Goal: Connect with others: Connect with others

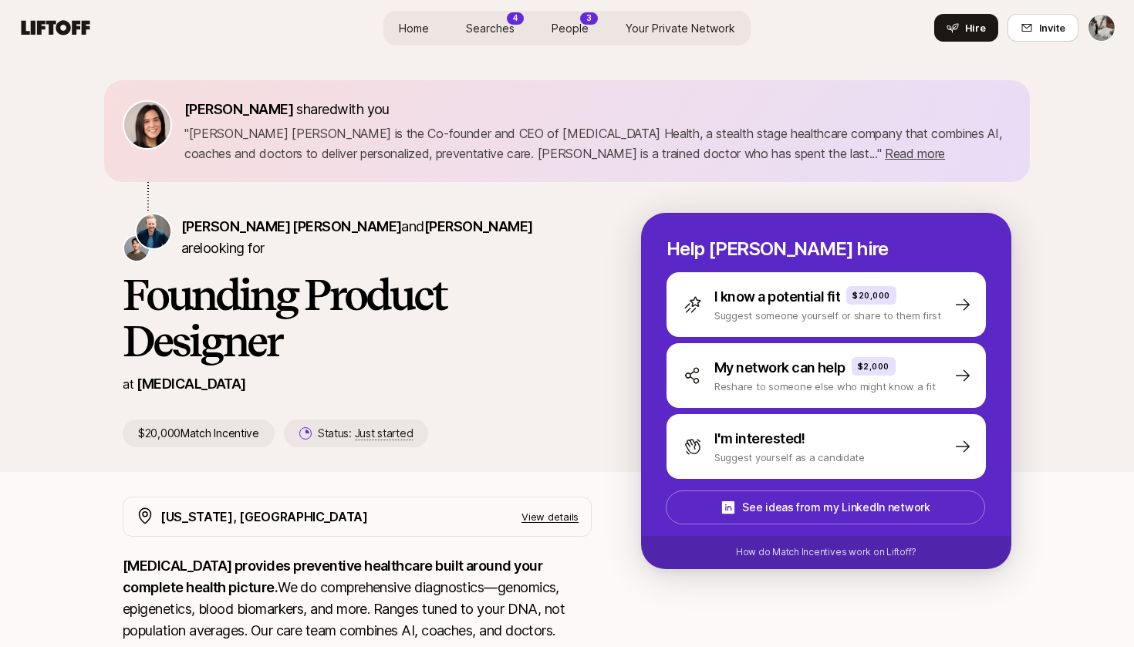
click at [167, 389] on p "[MEDICAL_DATA]" at bounding box center [191, 384] width 109 height 22
copy p "[MEDICAL_DATA]"
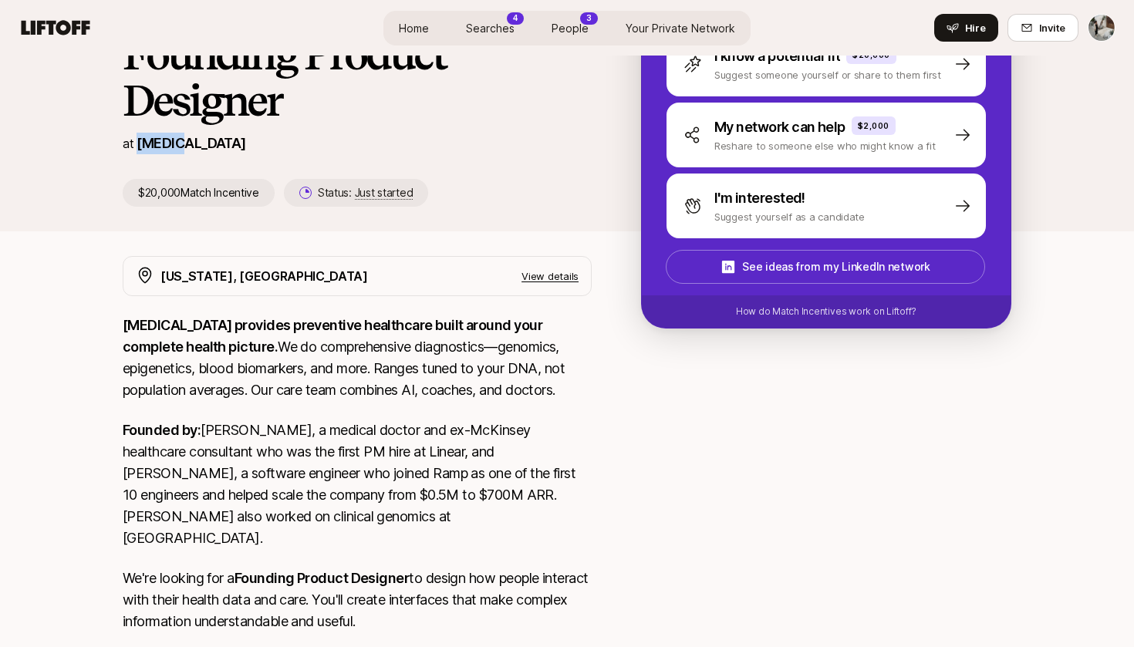
scroll to position [389, 0]
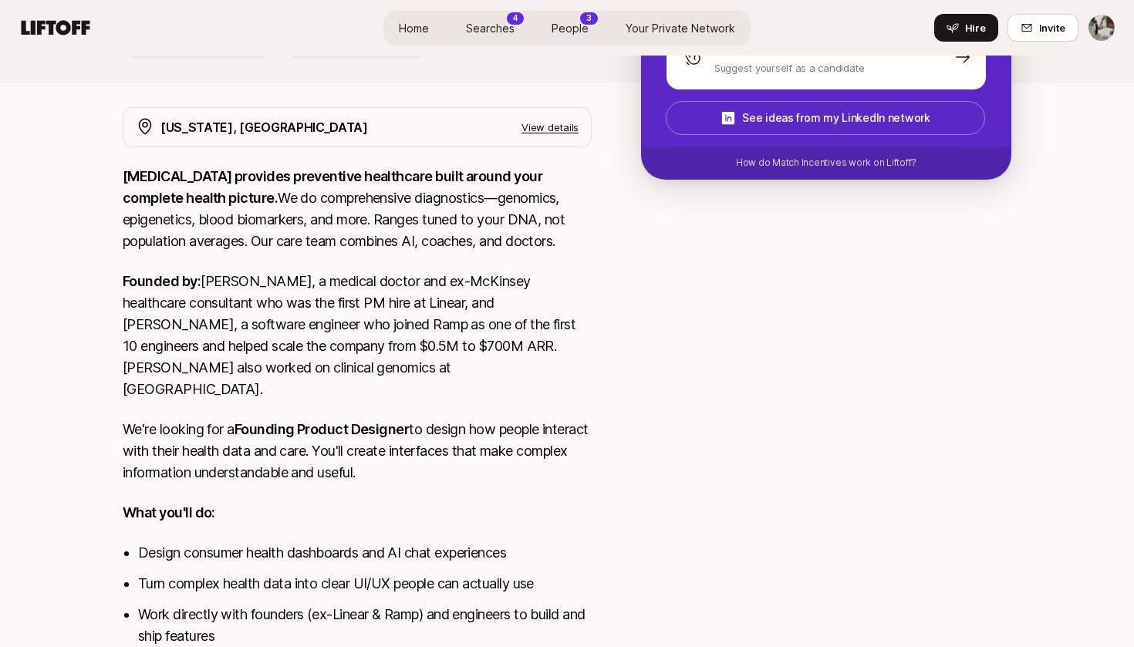
click at [230, 283] on p "Founded by: [PERSON_NAME], a medical doctor and ex-McKinsey healthcare consulta…" at bounding box center [357, 336] width 469 height 130
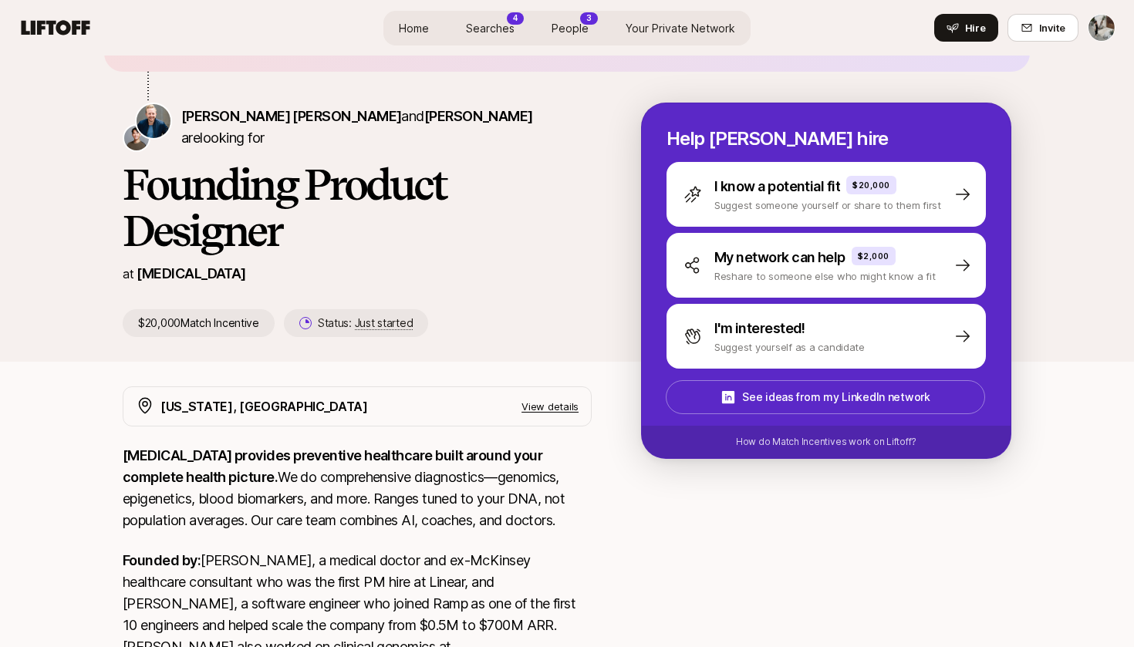
scroll to position [110, 0]
click at [203, 125] on span "[PERSON_NAME] [PERSON_NAME]" at bounding box center [291, 117] width 220 height 16
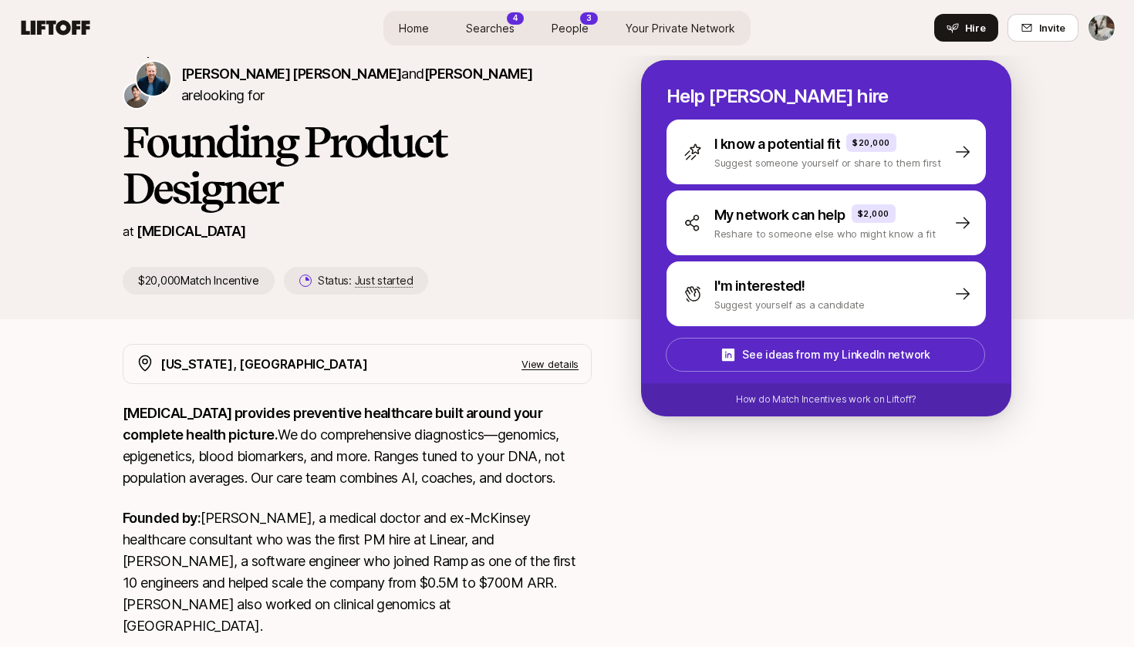
scroll to position [0, 0]
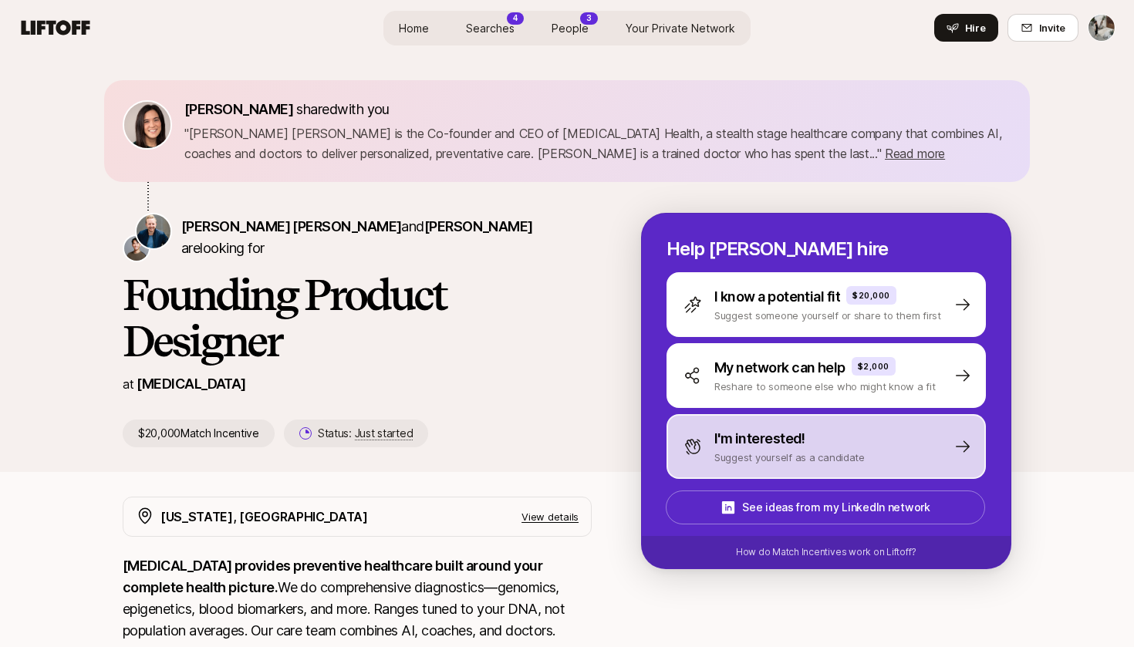
click at [763, 455] on p "Suggest yourself as a candidate" at bounding box center [789, 457] width 150 height 15
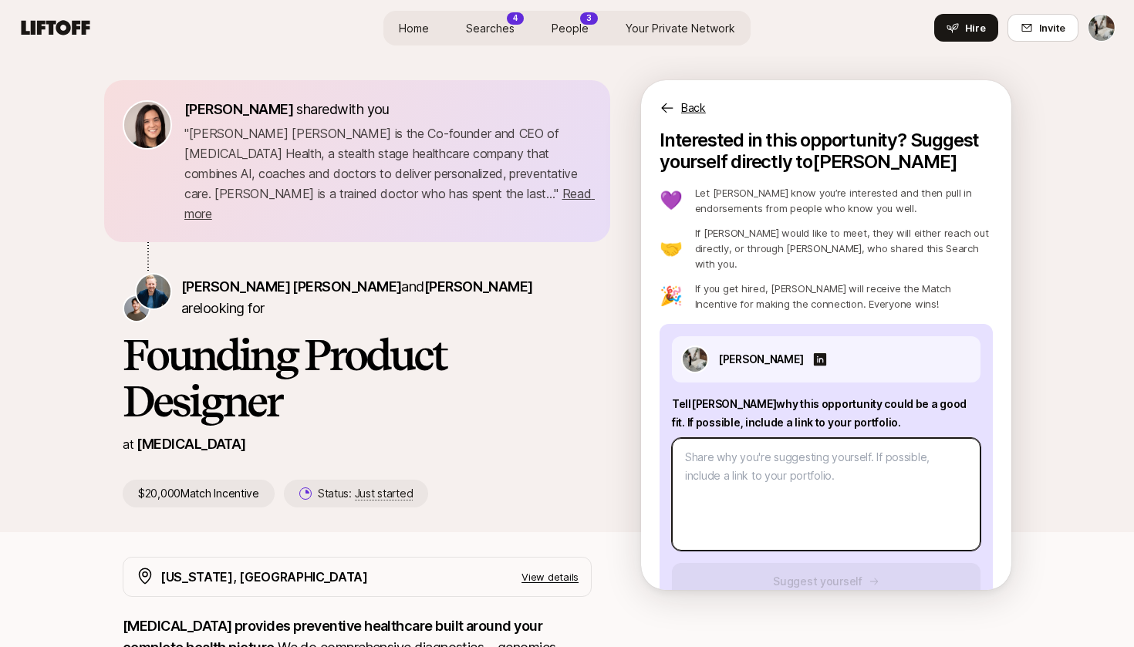
click at [735, 472] on textarea at bounding box center [826, 494] width 309 height 113
type textarea "x"
type textarea "H"
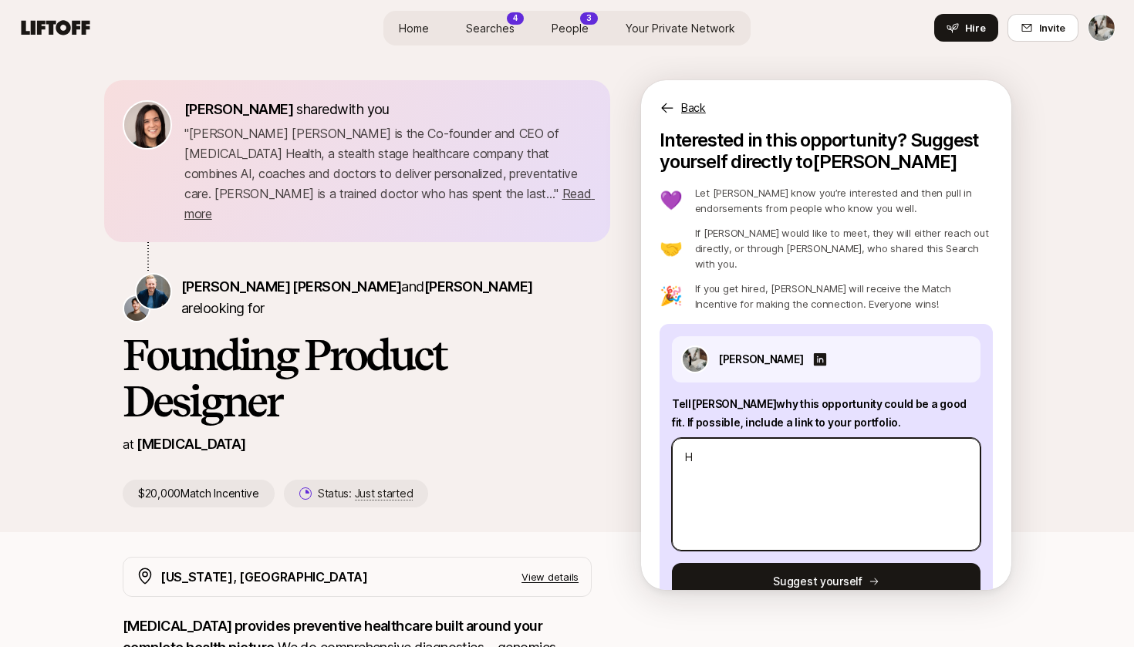
type textarea "x"
type textarea "Hi"
type textarea "x"
type textarea "Hi"
type textarea "x"
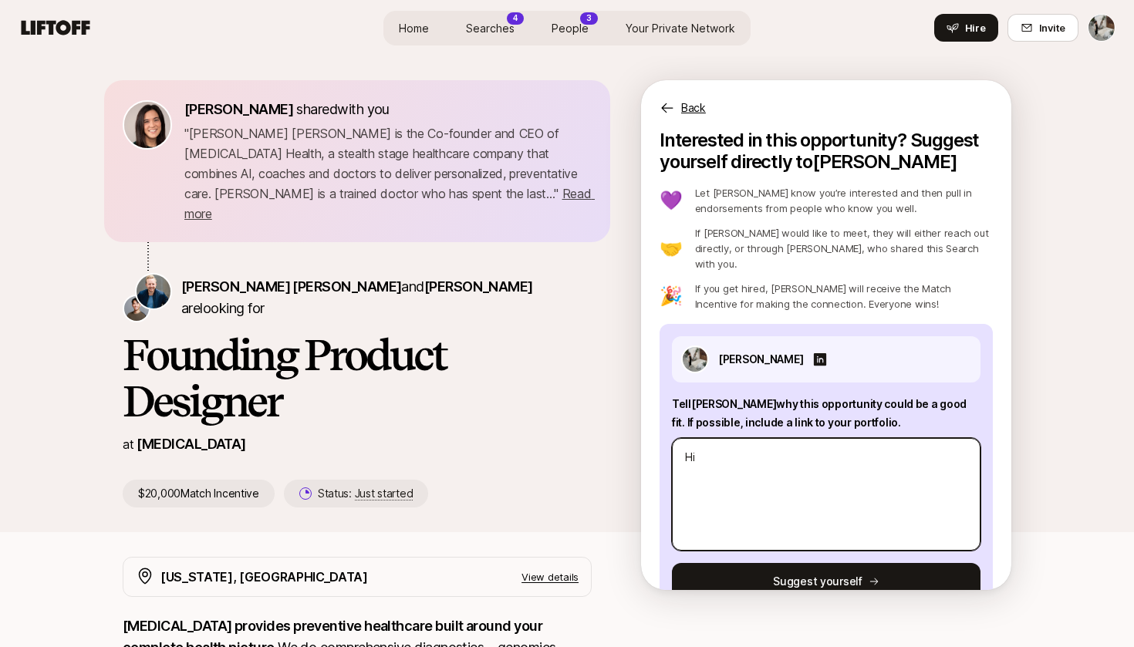
type textarea "Hi S"
type textarea "x"
type textarea "Hi Sa"
type textarea "x"
type textarea "Hi Sag"
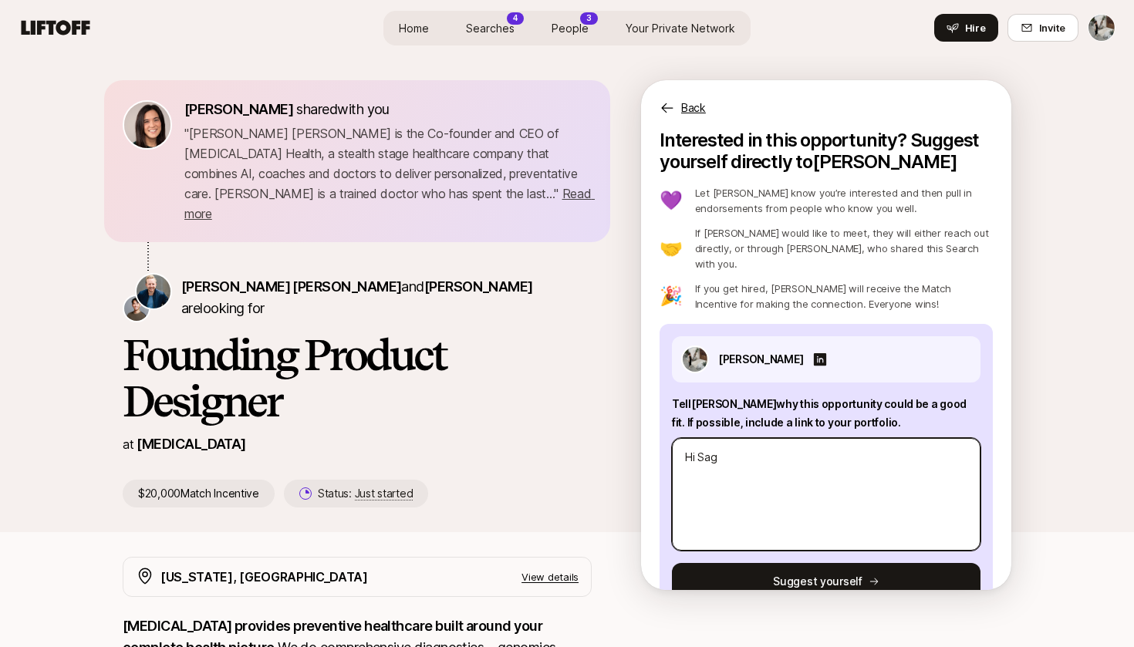
type textarea "x"
type textarea "Hi Saga"
type textarea "x"
type textarea "Hi [PERSON_NAME]"
type textarea "x"
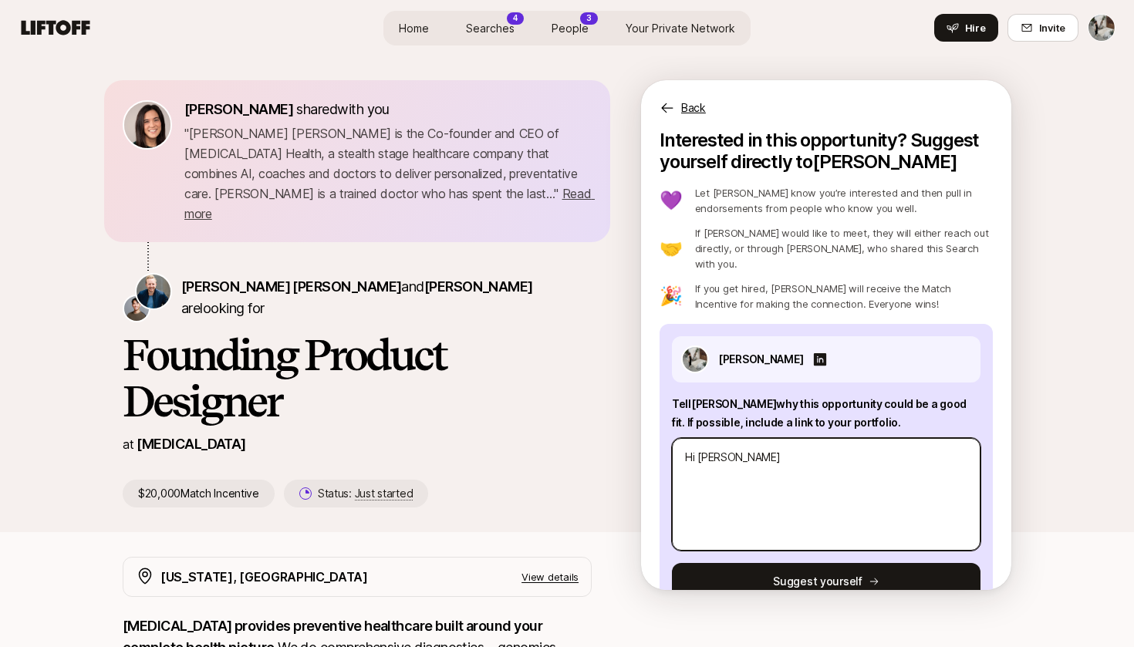
type textarea "Hi [PERSON_NAME],"
type textarea "x"
type textarea "Hi [PERSON_NAME],"
type textarea "x"
type textarea "Hi [PERSON_NAME],"
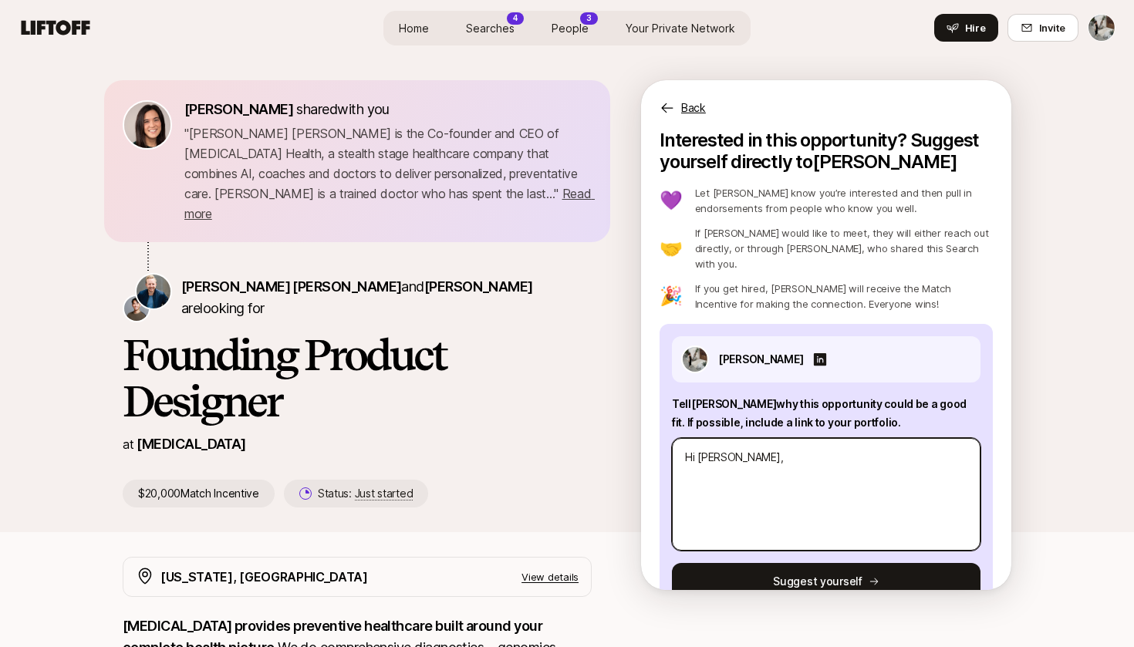
type textarea "x"
type textarea "Hi [PERSON_NAME], I"
type textarea "x"
type textarea "Hi [PERSON_NAME], I'"
type textarea "x"
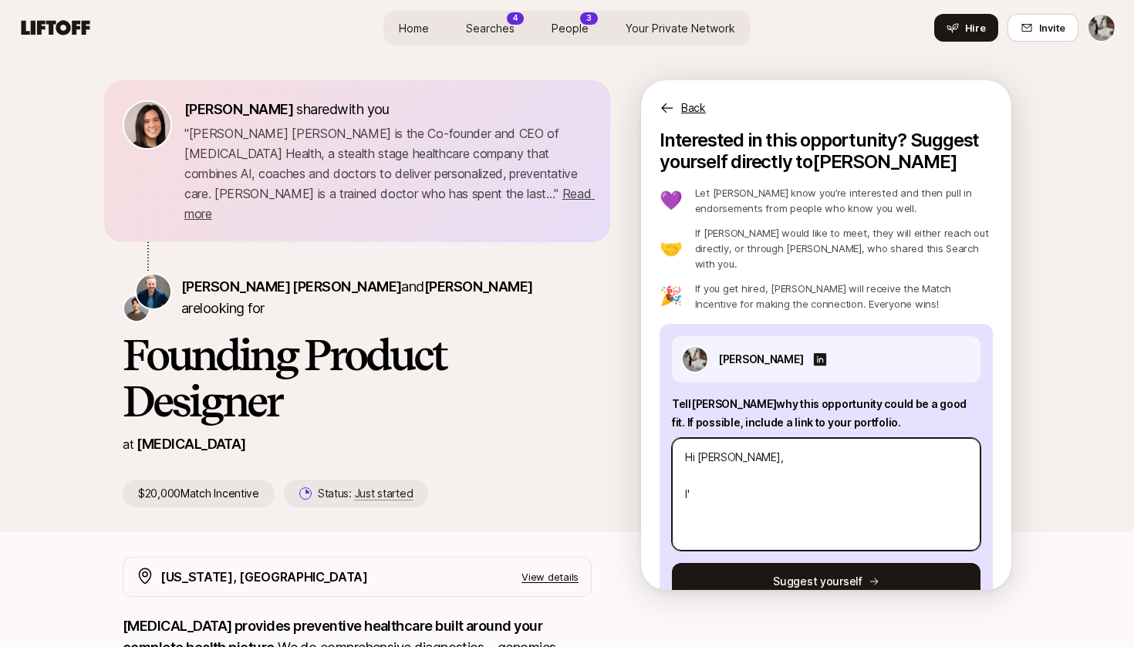
type textarea "Hi [PERSON_NAME], I'v"
type textarea "x"
type textarea "Hi [PERSON_NAME], I've"
type textarea "x"
type textarea "Hi [PERSON_NAME], I've"
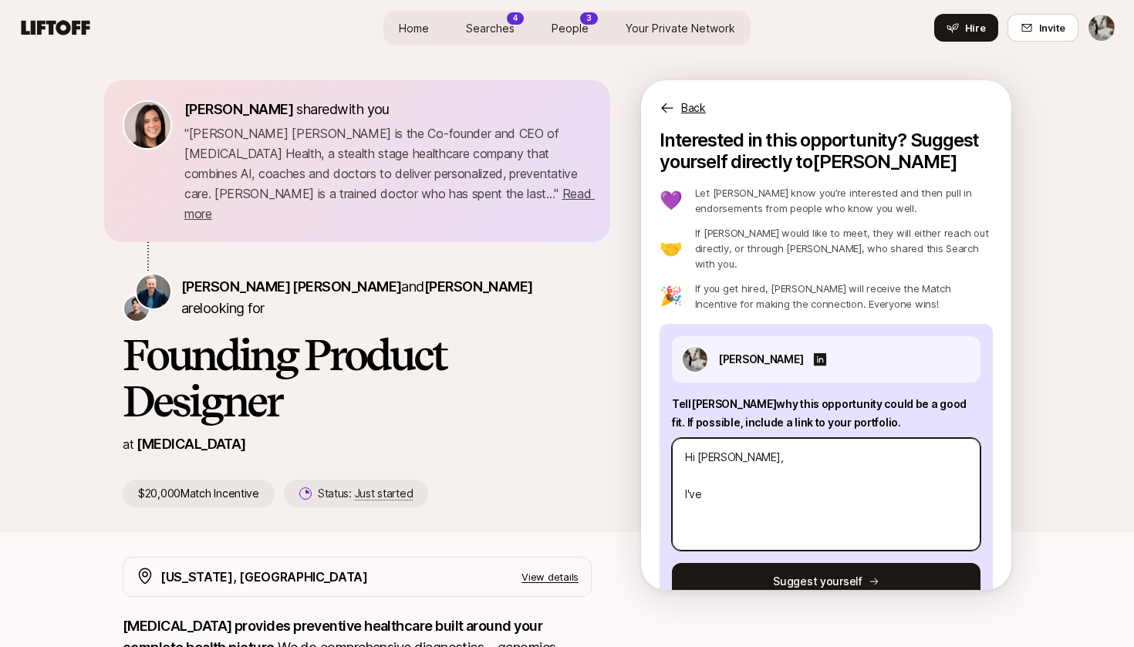
type textarea "x"
type textarea "Hi [PERSON_NAME], I've b"
type textarea "x"
type textarea "Hi [PERSON_NAME], I've be"
type textarea "x"
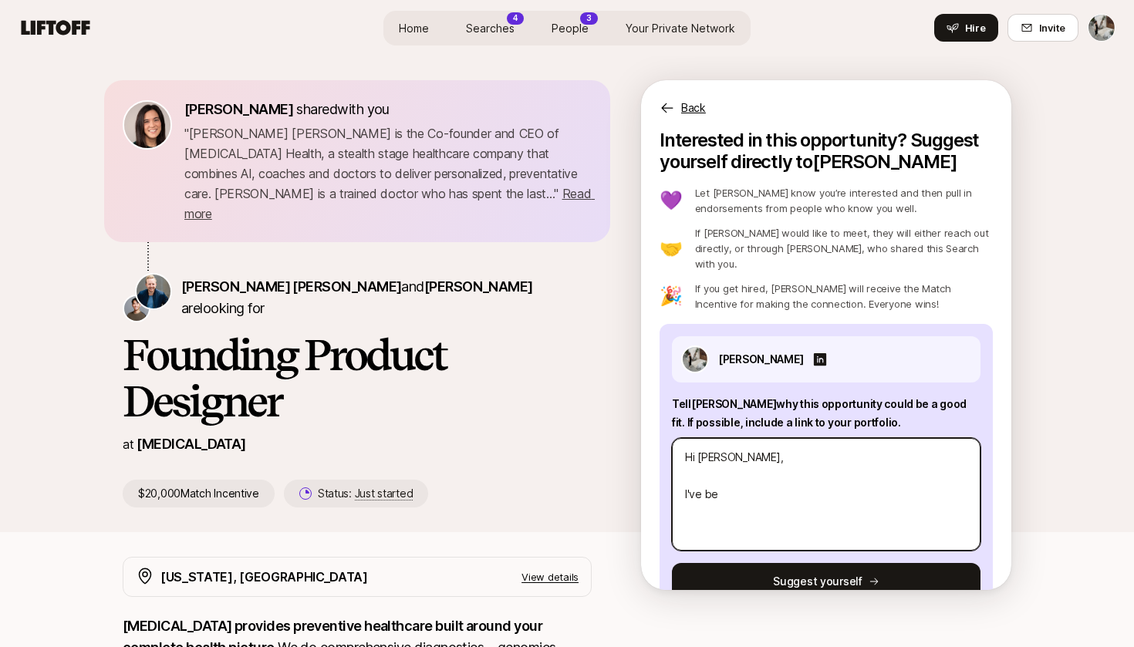
type textarea "Hi [PERSON_NAME], I've bee"
type textarea "x"
type textarea "Hi [PERSON_NAME], I've been"
type textarea "x"
type textarea "Hi [PERSON_NAME], I've been"
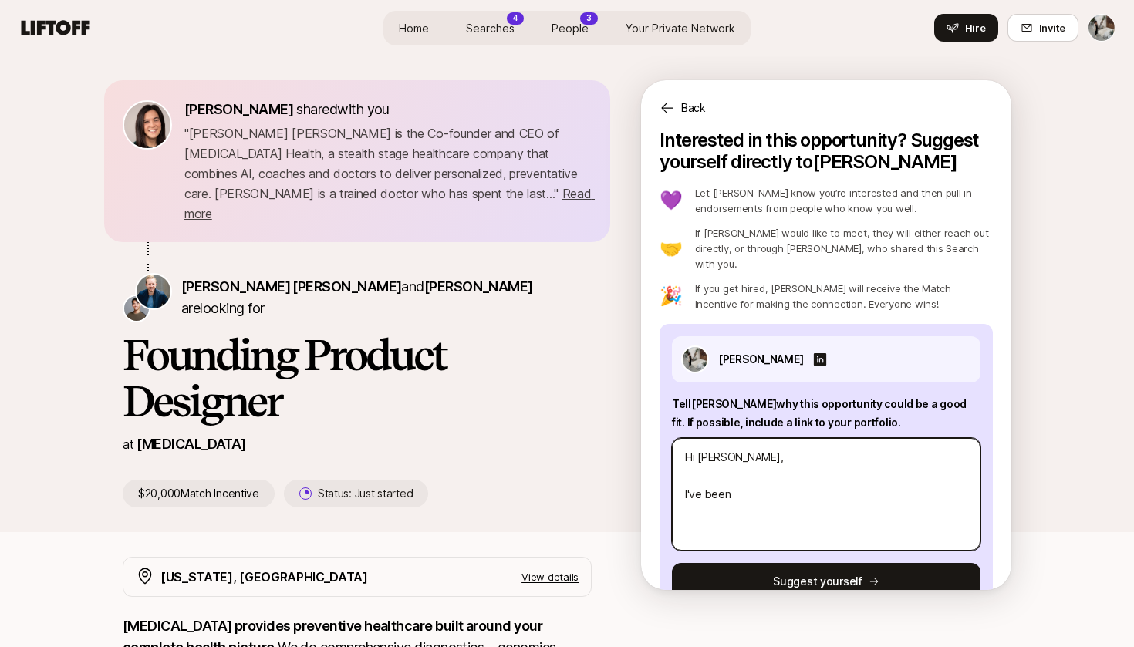
type textarea "x"
type textarea "Hi [PERSON_NAME], I've been s"
type textarea "x"
type textarea "Hi [PERSON_NAME], I've been su"
type textarea "x"
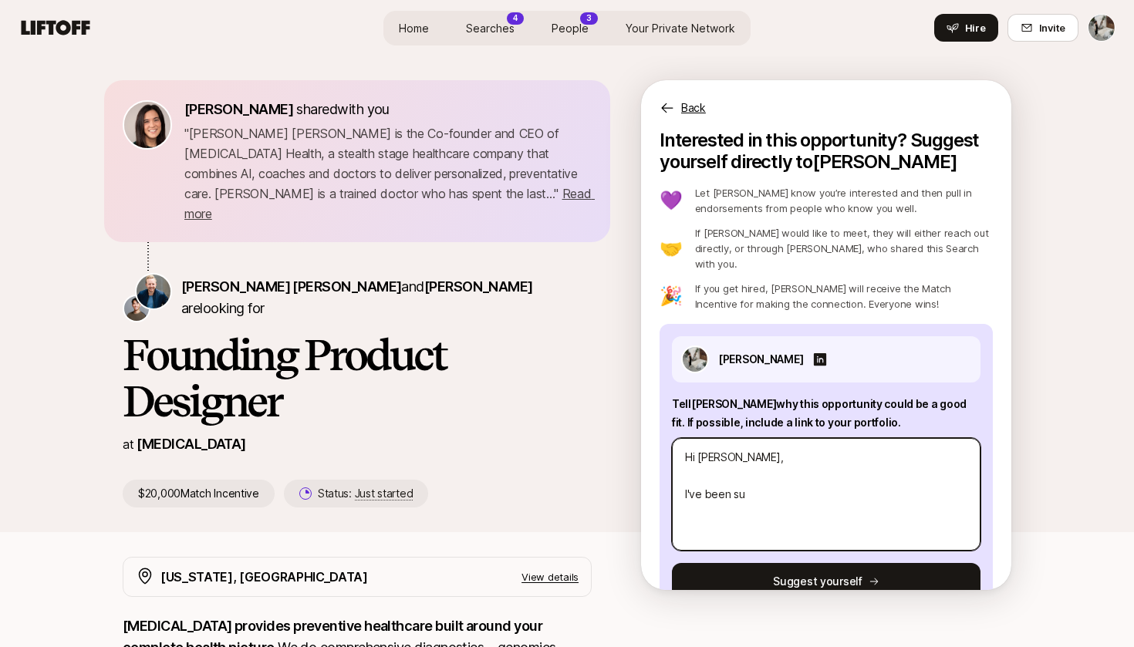
type textarea "Hi [PERSON_NAME], I've been sup"
type textarea "x"
type textarea "Hi [PERSON_NAME], I've been supe"
type textarea "x"
type textarea "Hi [PERSON_NAME], I've been super"
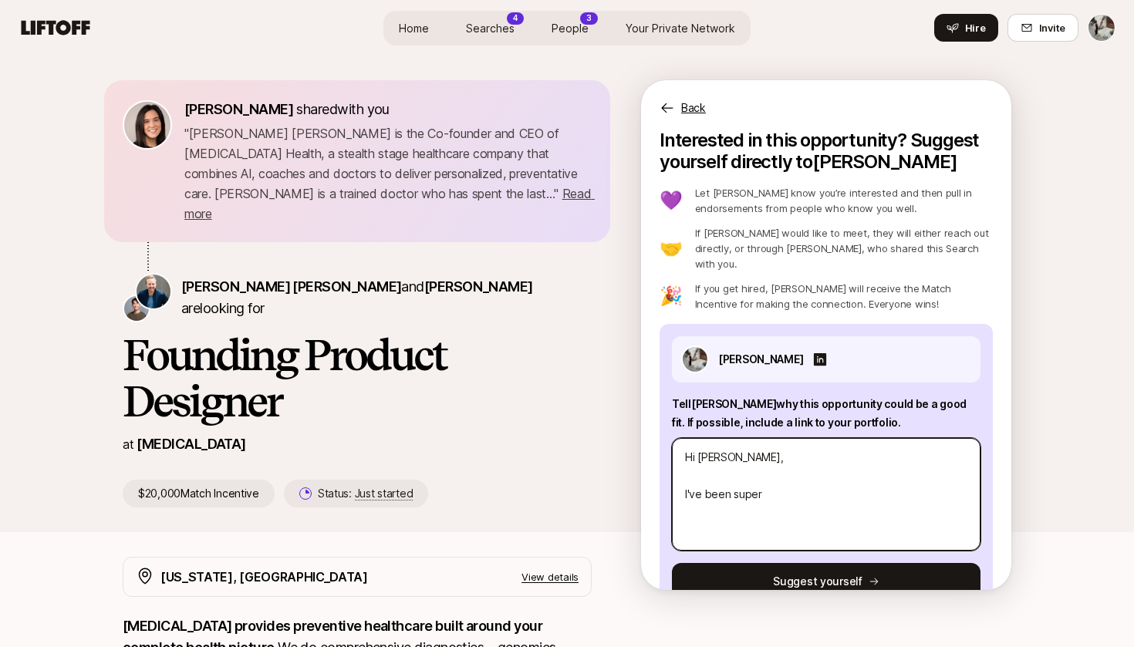
type textarea "x"
type textarea "Hi [PERSON_NAME], I've been super"
type textarea "x"
type textarea "Hi [PERSON_NAME], I've been super i"
type textarea "x"
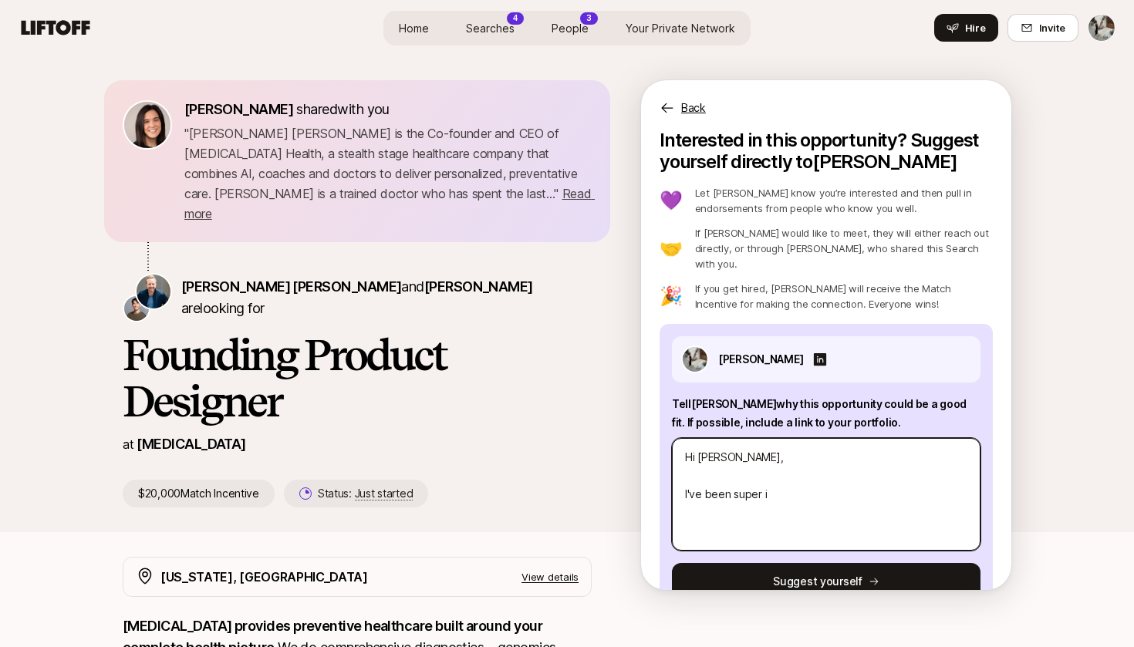
type textarea "Hi [PERSON_NAME], I've been super in"
type textarea "x"
type textarea "Hi [PERSON_NAME], I've been super int"
type textarea "x"
type textarea "Hi [PERSON_NAME], I've been super inte"
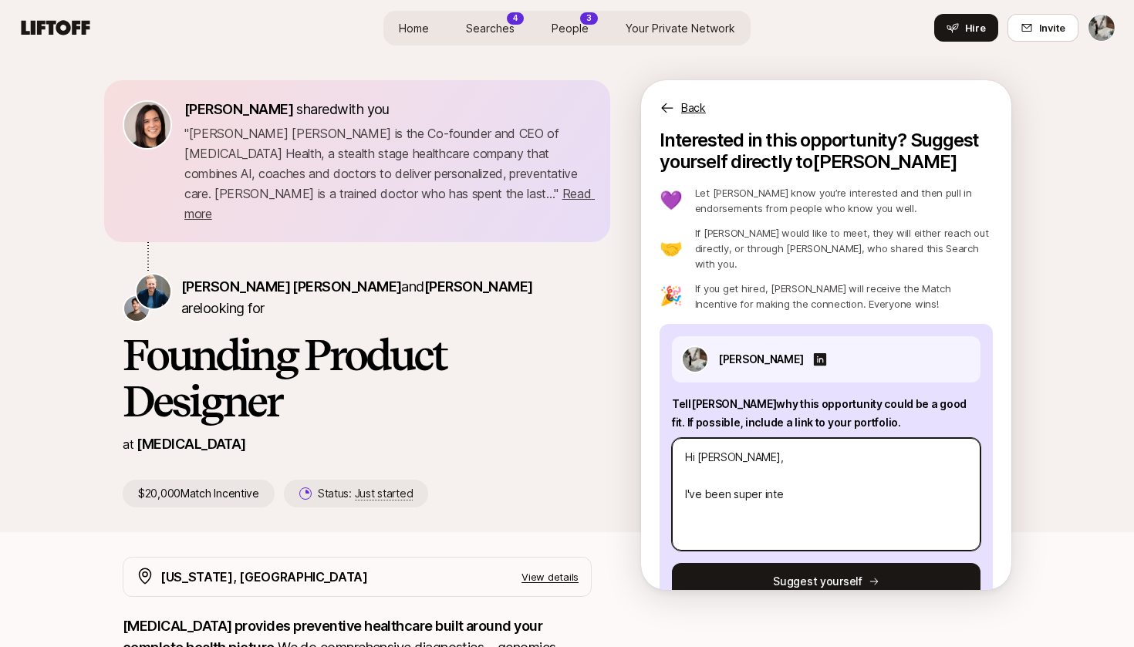
type textarea "x"
type textarea "Hi [PERSON_NAME], I've been super inter"
type textarea "x"
type textarea "Hi [PERSON_NAME], I've been super intere"
type textarea "x"
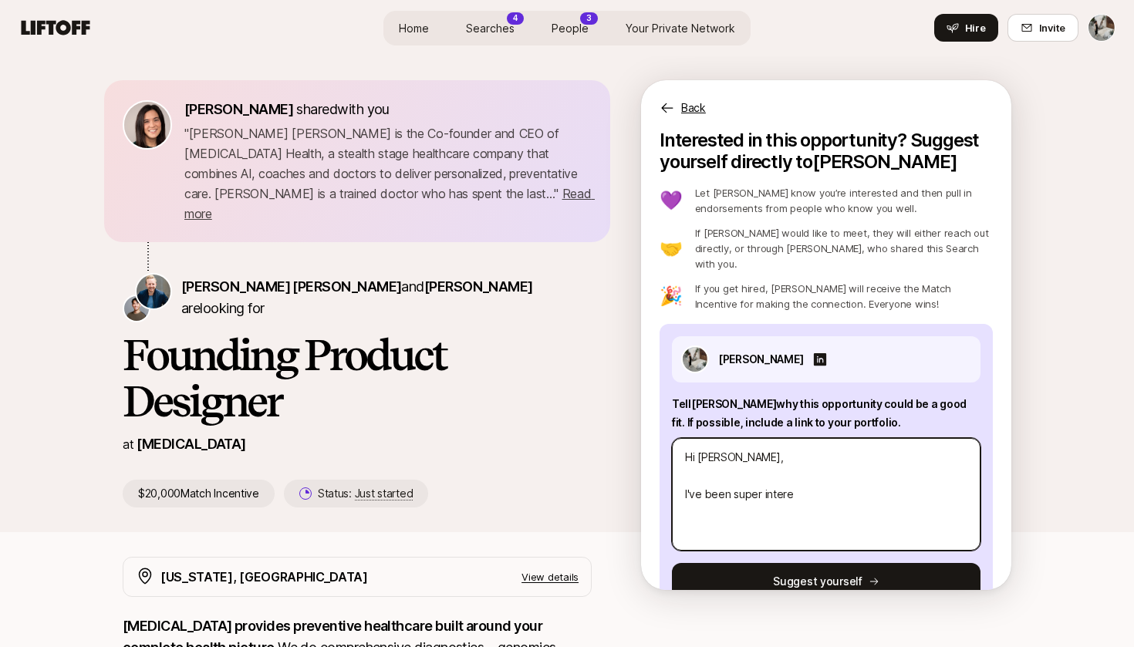
type textarea "Hi [PERSON_NAME], I've been super interes"
type textarea "x"
type textarea "Hi [PERSON_NAME], I've been super interest"
type textarea "x"
type textarea "Hi [PERSON_NAME], I've been super interestr"
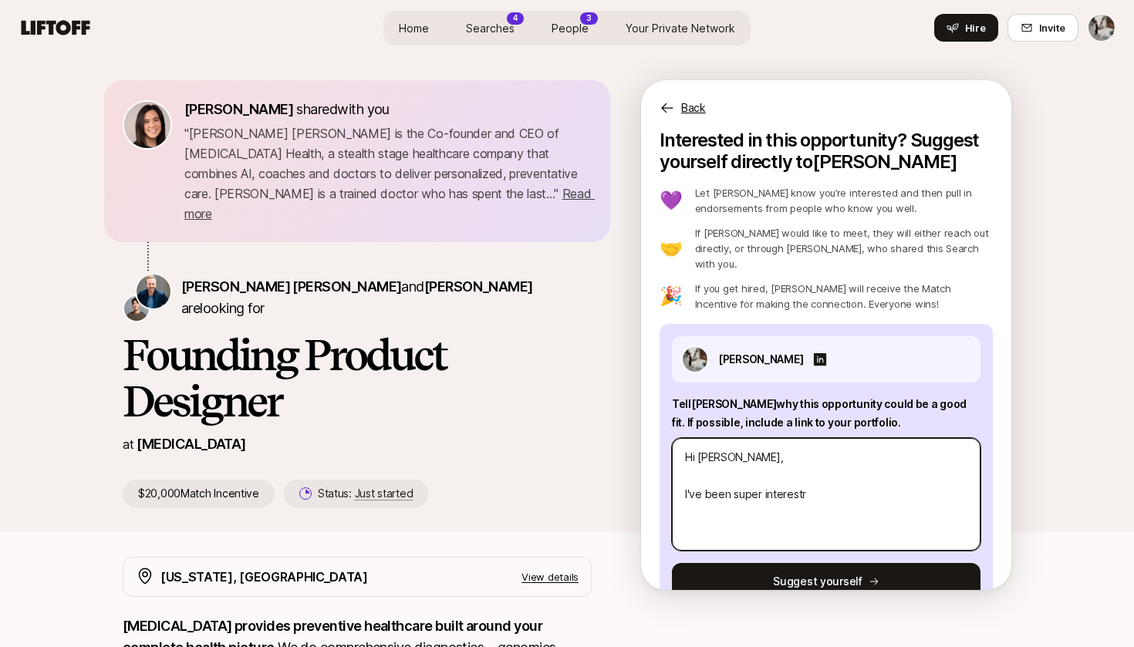
type textarea "x"
type textarea "Hi [PERSON_NAME], I've been super interestre"
type textarea "x"
type textarea "Hi [PERSON_NAME], I've been super interestred"
type textarea "x"
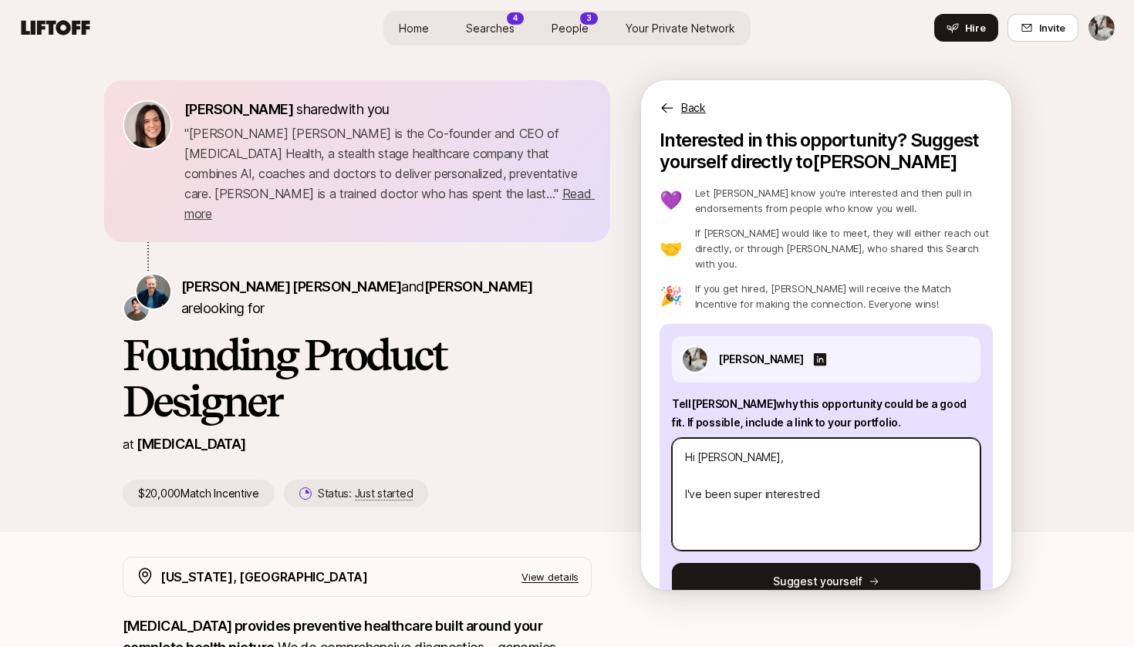
type textarea "Hi [PERSON_NAME], I've been super interested"
type textarea "x"
type textarea "Hi [PERSON_NAME], I've been super interested i"
type textarea "x"
type textarea "Hi [PERSON_NAME], I've been super interested in"
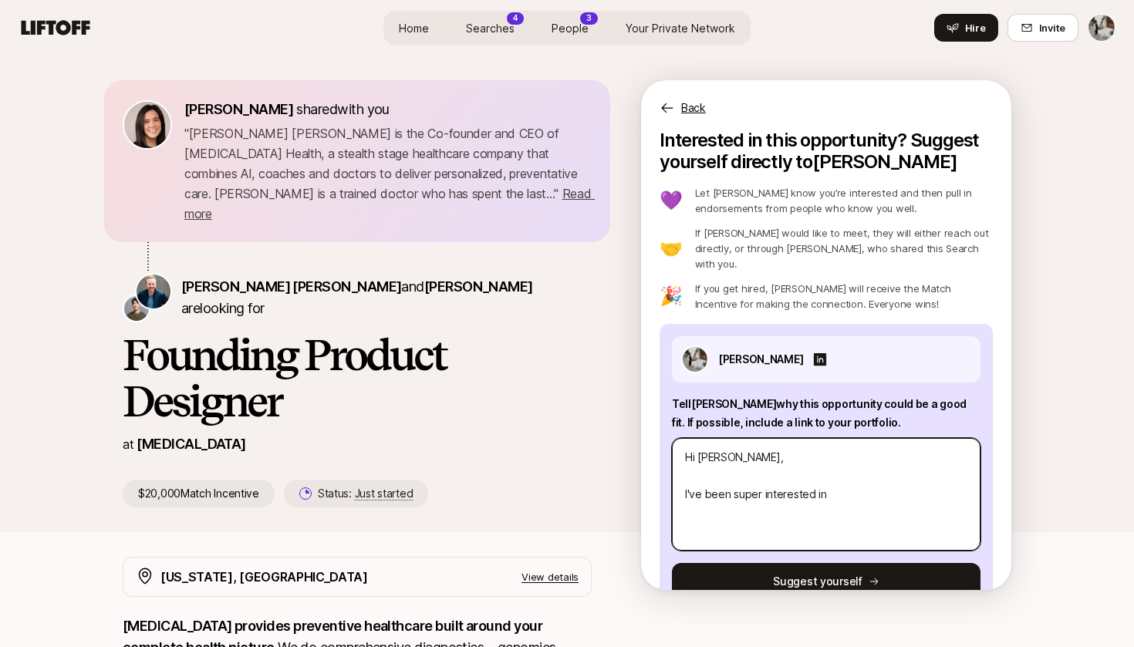
type textarea "x"
type textarea "Hi [PERSON_NAME], I've been super interested in"
type textarea "x"
type textarea "Hi [PERSON_NAME], I've been super interested in t"
type textarea "x"
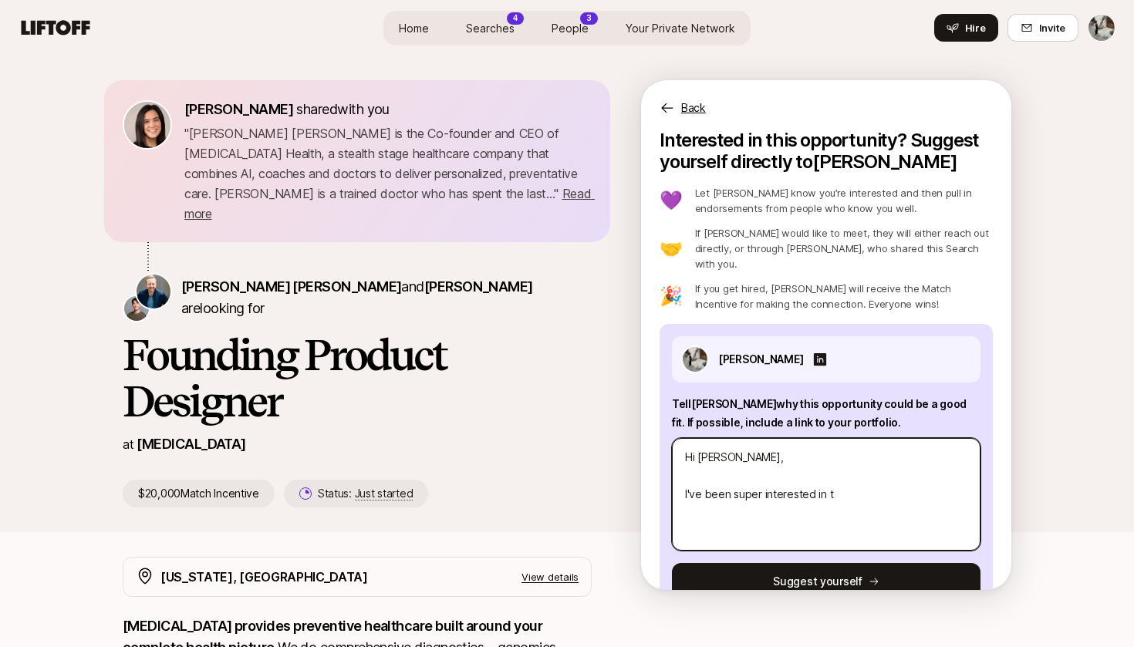
type textarea "Hi [PERSON_NAME], I've been super interested in th"
type textarea "x"
type textarea "Hi [PERSON_NAME], I've been super interested in the"
type textarea "x"
type textarea "Hi [PERSON_NAME], I've been super interested in the"
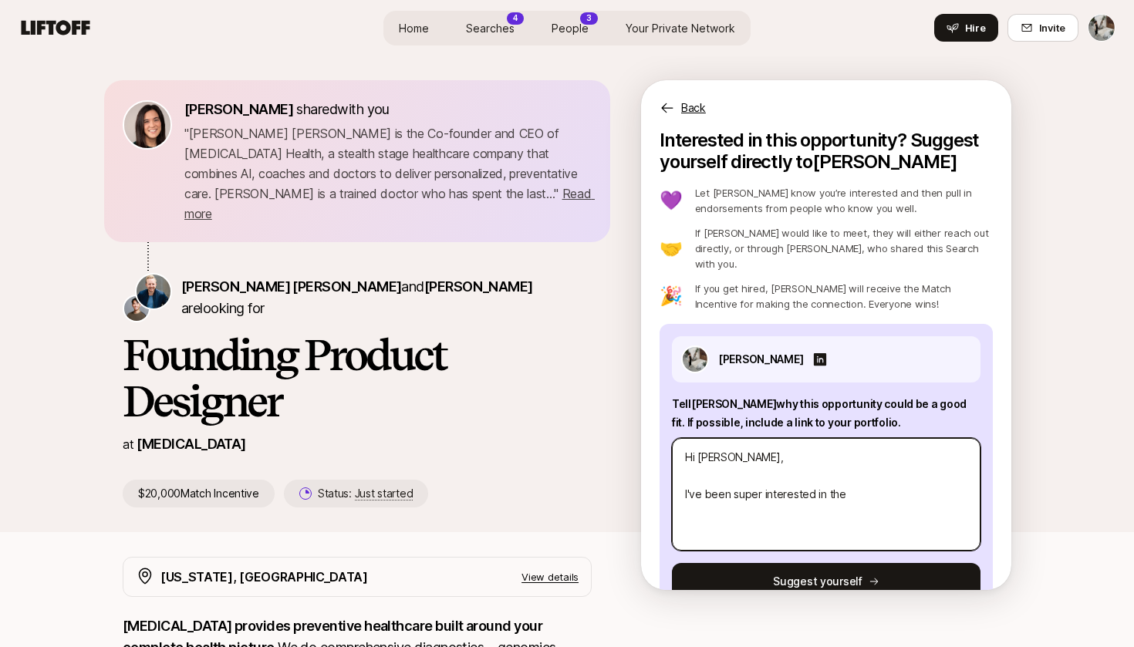
type textarea "x"
type textarea "Hi [PERSON_NAME], I've been super interested in the h"
type textarea "x"
type textarea "Hi [PERSON_NAME], I've been super interested in the he"
type textarea "x"
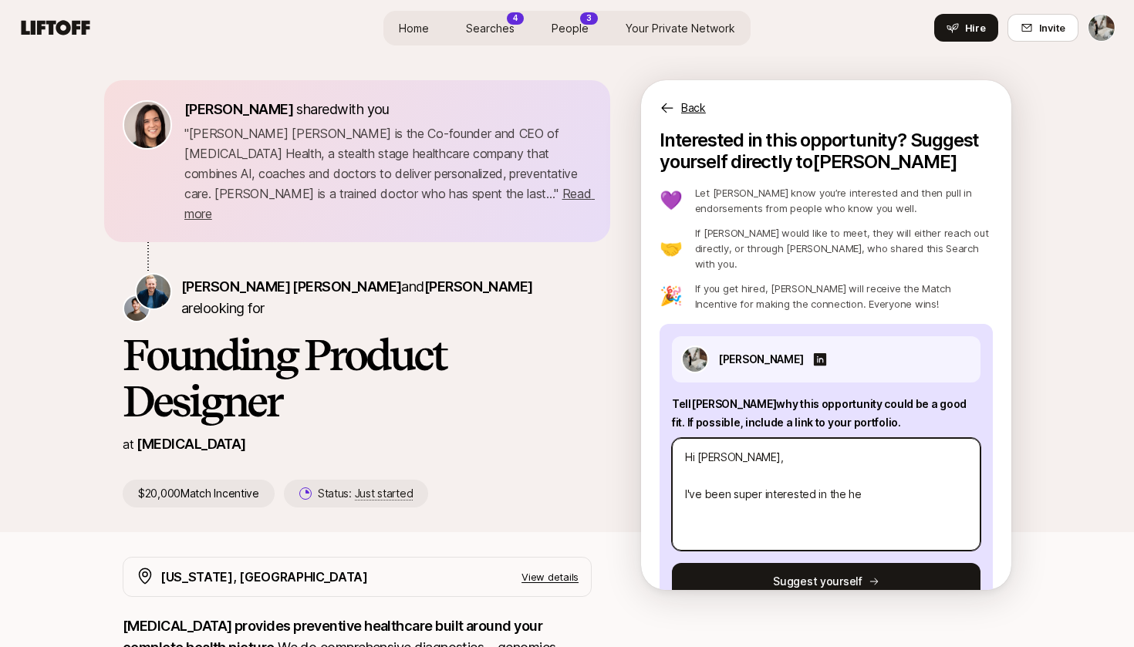
type textarea "Hi [PERSON_NAME], I've been super interested in the h"
type textarea "x"
type textarea "Hi [PERSON_NAME], I've been super interested in the"
type textarea "x"
type textarea "Hi [PERSON_NAME], I've been super interested in the l"
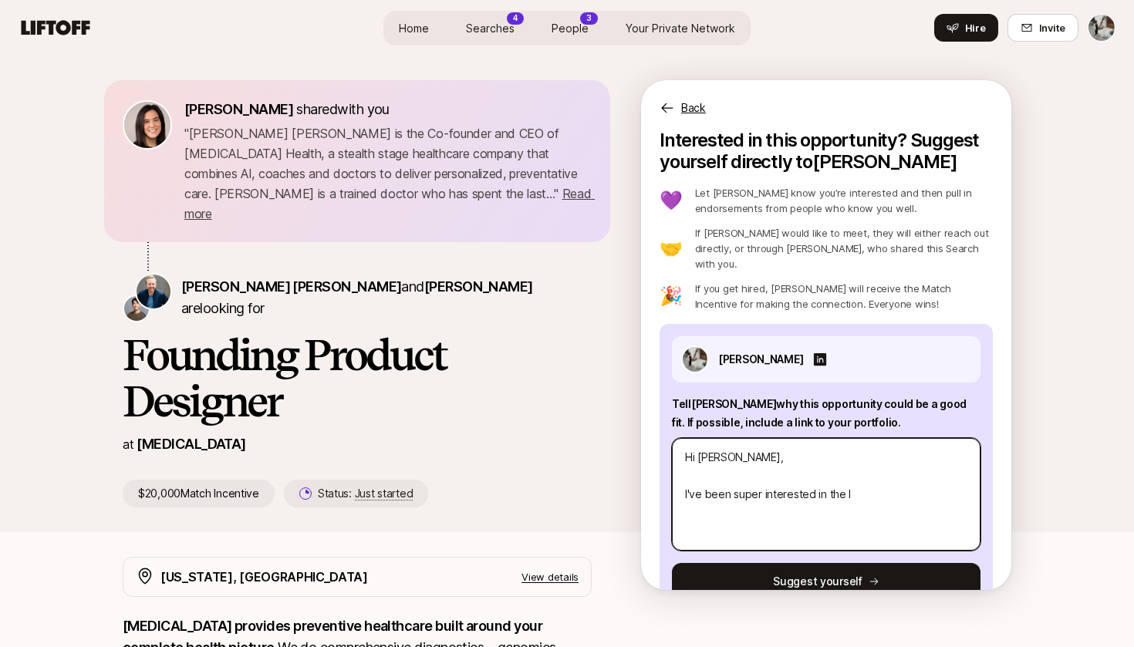
type textarea "x"
type textarea "Hi [PERSON_NAME], I've been super interested in the lo"
type textarea "x"
type textarea "Hi [PERSON_NAME], I've been super interested in the lon"
type textarea "x"
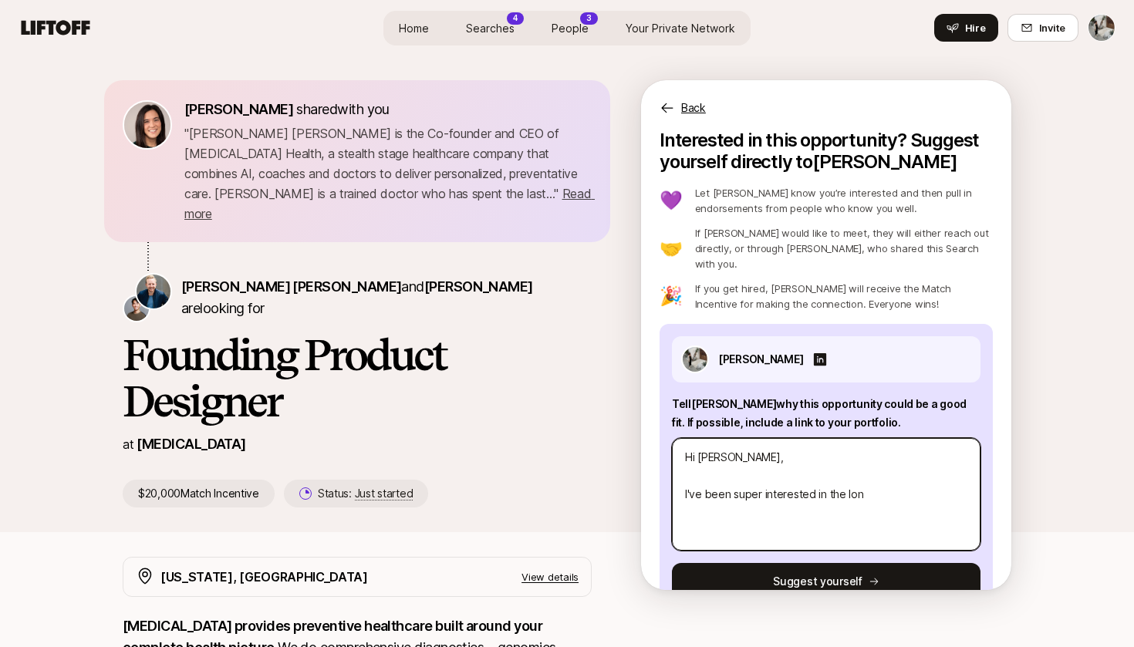
type textarea "Hi [PERSON_NAME], I've been super interested in the long"
type textarea "x"
type textarea "Hi [PERSON_NAME], I've been super interested in the longe"
type textarea "x"
type textarea "Hi [PERSON_NAME], I've been super interested in the longet"
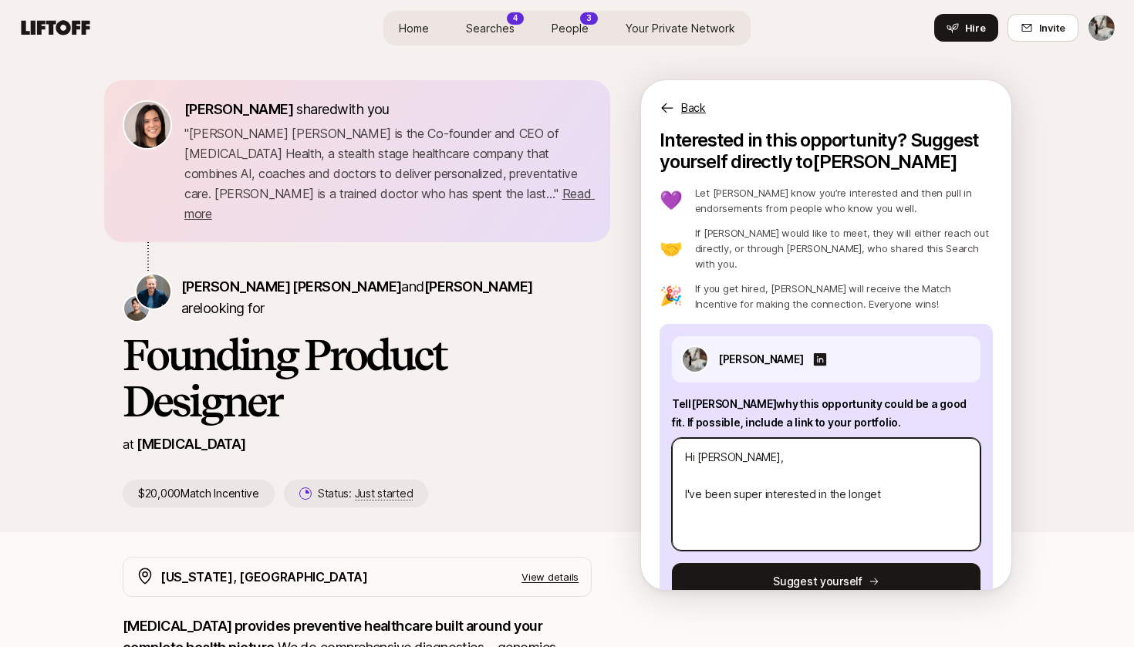
type textarea "x"
type textarea "Hi [PERSON_NAME], I've been super interested in the longe"
type textarea "x"
type textarea "Hi [PERSON_NAME], I've been super interested in the longec"
type textarea "x"
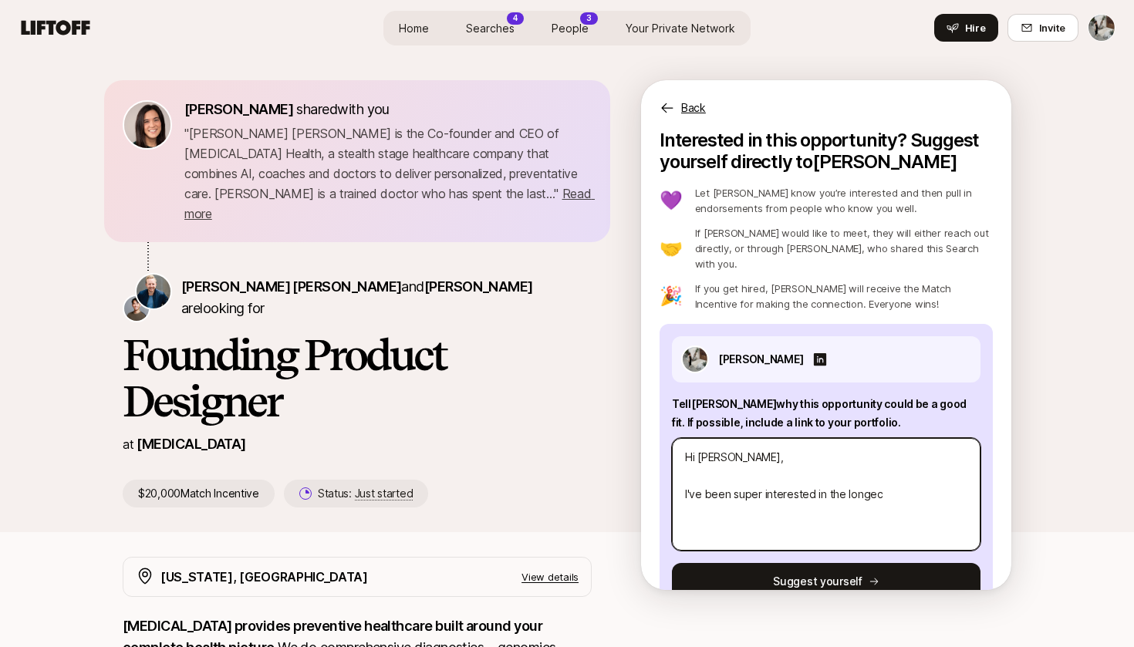
type textarea "Hi [PERSON_NAME], I've been super interested in the longeci"
type textarea "x"
type textarea "Hi [PERSON_NAME], I've been super interested in the longec"
type textarea "x"
type textarea "Hi [PERSON_NAME], I've been super interested in the longe"
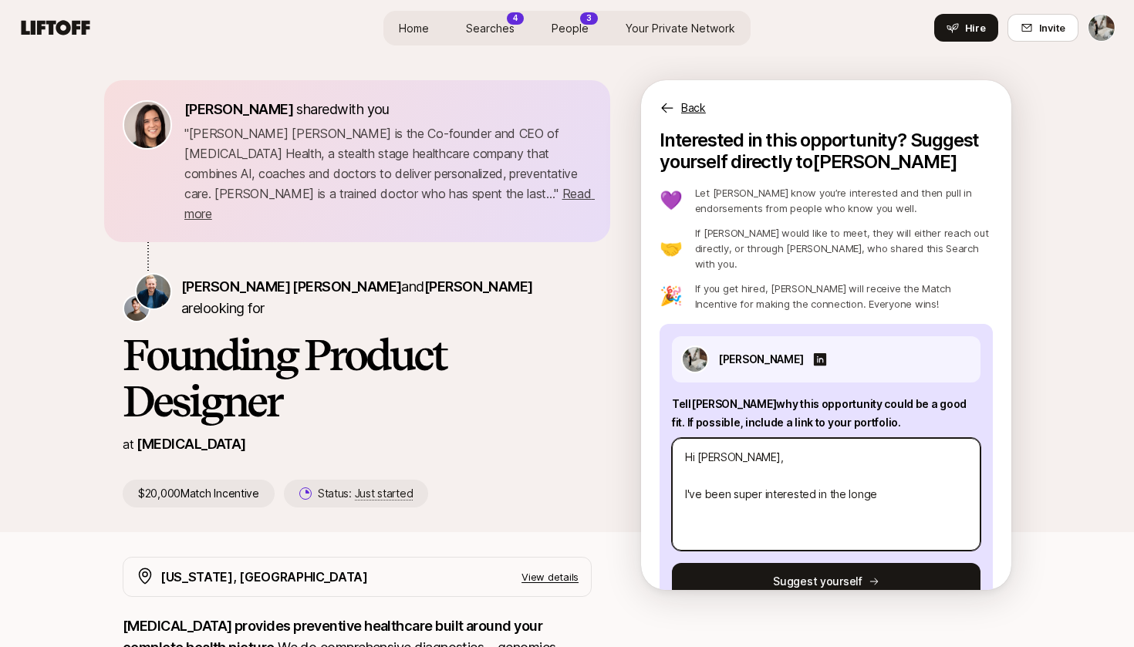
type textarea "x"
type textarea "Hi [PERSON_NAME], I've been super interested in the longev"
type textarea "x"
type textarea "Hi [PERSON_NAME], I've been super interested in the longevi"
type textarea "x"
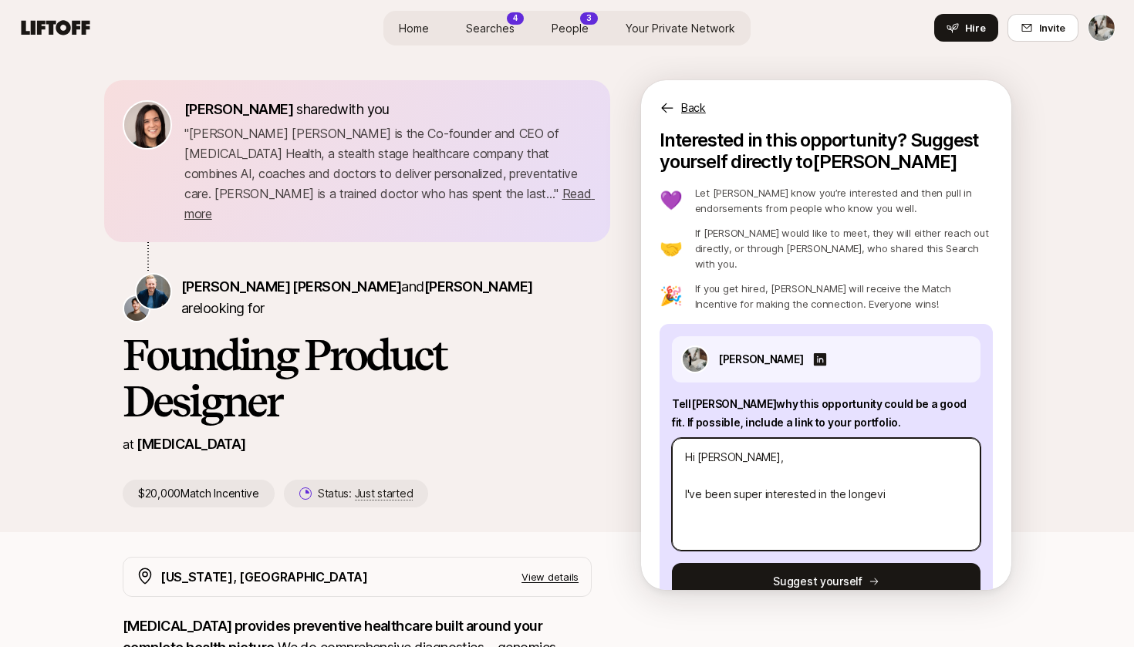
type textarea "Hi [PERSON_NAME], I've been super interested in the longevit"
type textarea "x"
type textarea "Hi [PERSON_NAME], I've been super interested in the longevity"
type textarea "x"
type textarea "Hi [PERSON_NAME], I've been super interested in the longevity"
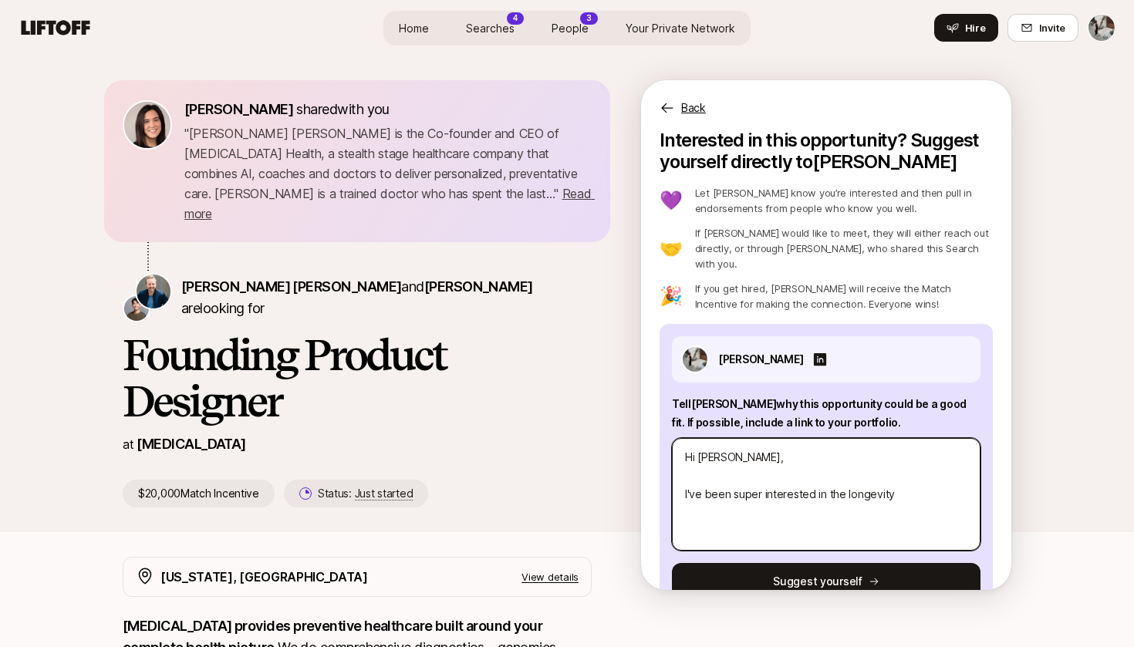
type textarea "x"
type textarea "Hi [PERSON_NAME], I've been super interested in the longevity a"
type textarea "x"
type textarea "Hi [PERSON_NAME], I've been super interested in the longevity an"
type textarea "x"
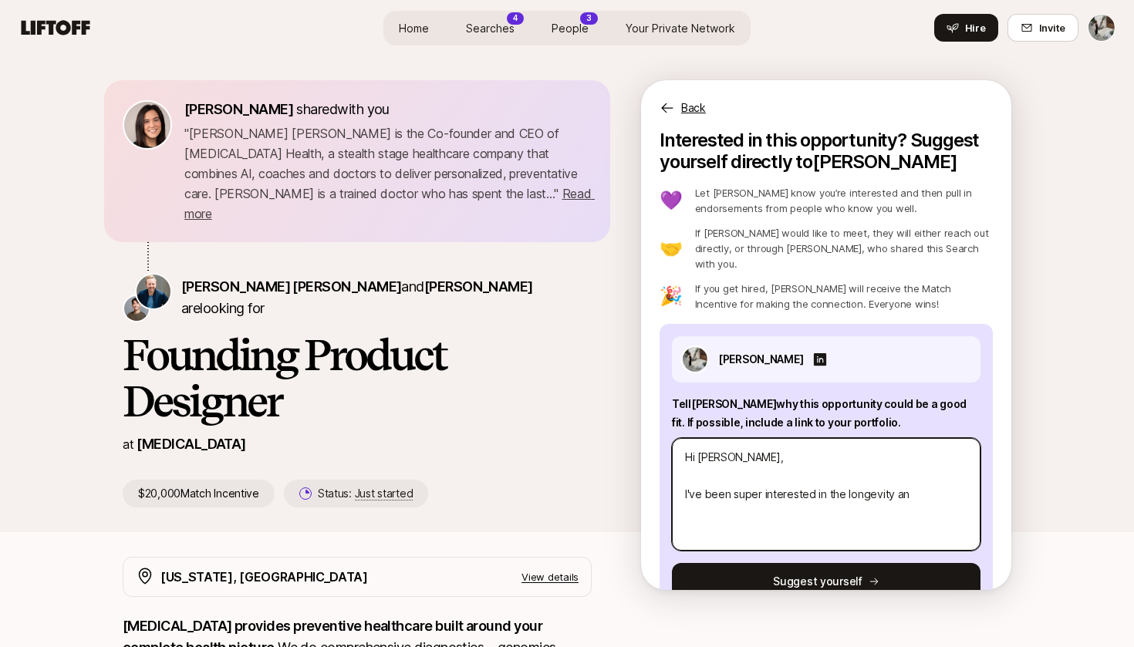
type textarea "Hi [PERSON_NAME], I've been super interested in the longevity and"
type textarea "x"
type textarea "Hi [PERSON_NAME], I've been super interested in the longevity and"
type textarea "x"
type textarea "Hi [PERSON_NAME], I've been super interested in the longevity and c"
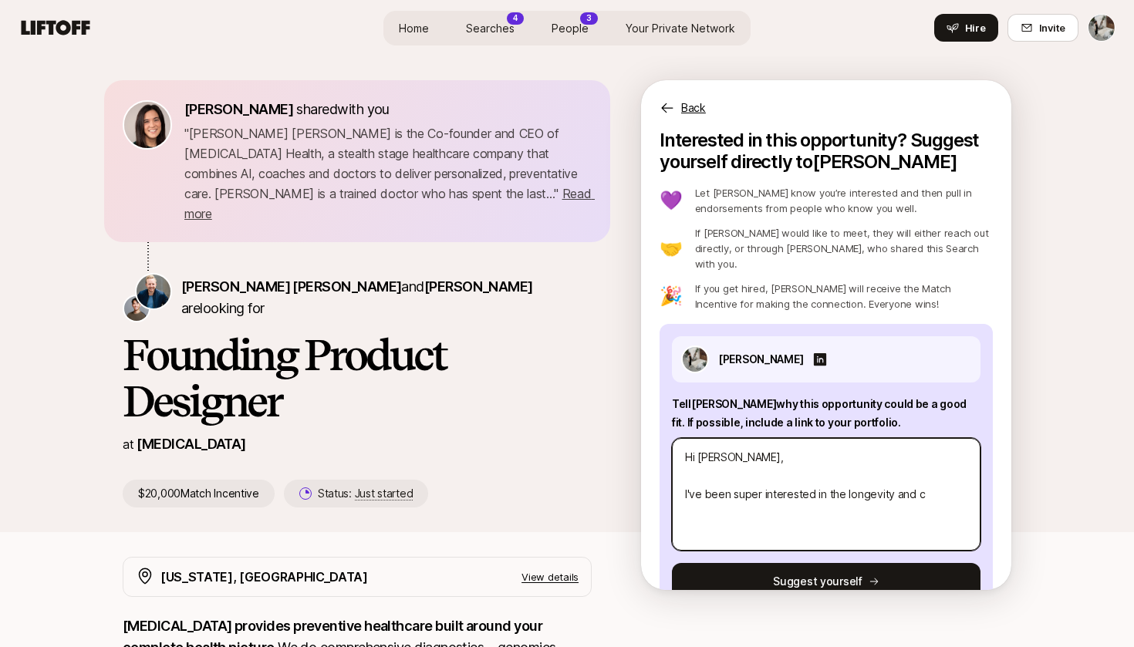
type textarea "x"
type textarea "Hi [PERSON_NAME], I've been super interested in the longevity and co"
type textarea "x"
type textarea "Hi [PERSON_NAME], I've been super interested in the longevity and com"
type textarea "x"
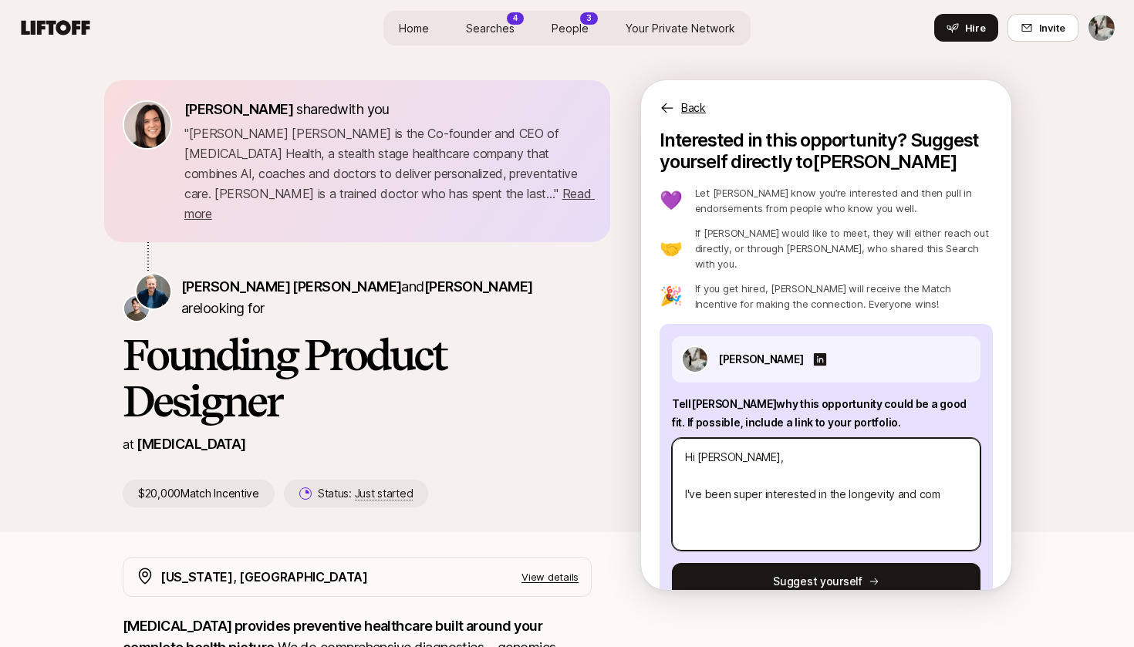
type textarea "Hi [PERSON_NAME], I've been super interested in the longevity and comp"
type textarea "x"
type textarea "Hi [PERSON_NAME], I've been super interested in the longevity and compr"
type textarea "x"
type textarea "Hi [PERSON_NAME], I've been super interested in the longevity and compre"
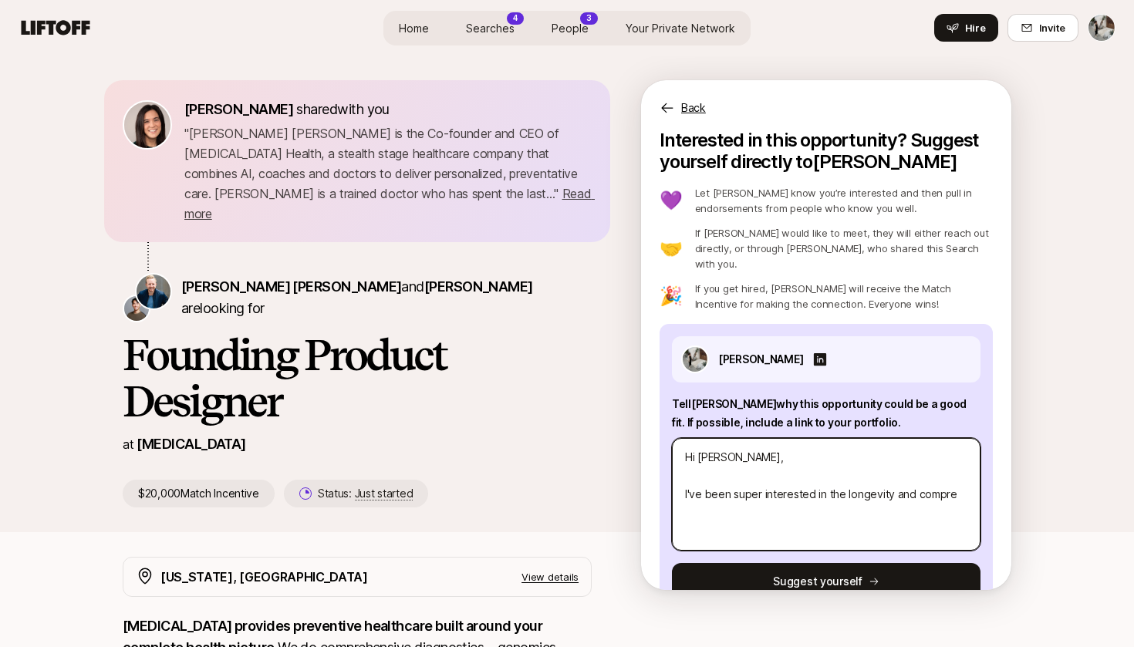
type textarea "x"
type textarea "Hi [PERSON_NAME], I've been super interested in the longevity and compreh"
type textarea "x"
type textarea "Hi [PERSON_NAME], I've been super interested in the longevity and comprehe"
type textarea "x"
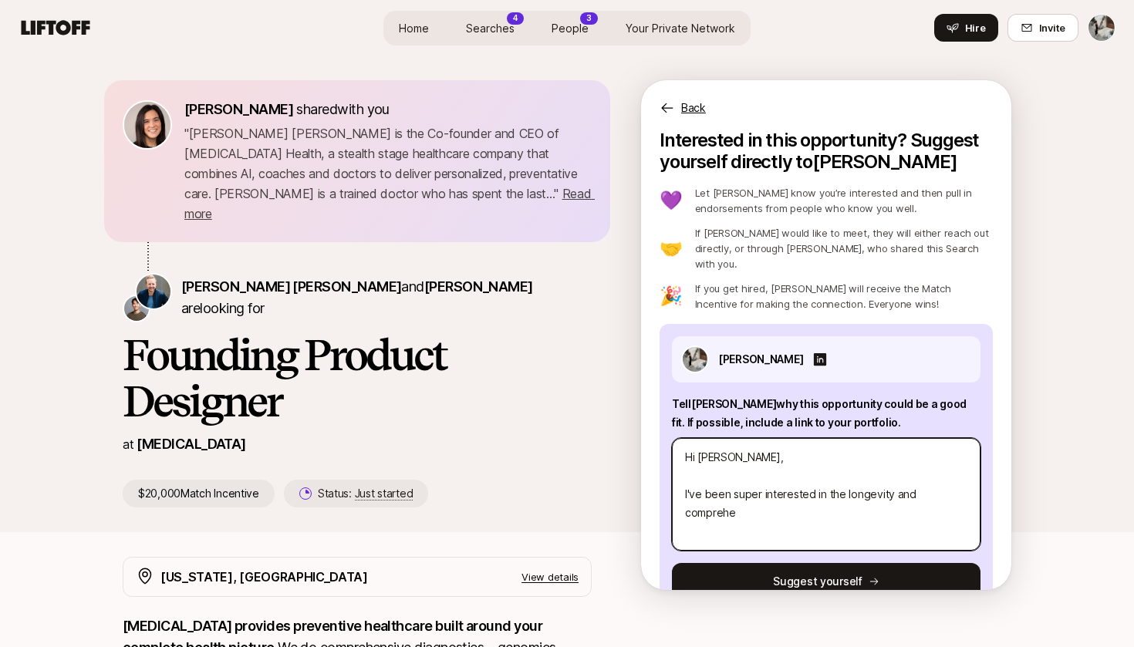
type textarea "Hi [PERSON_NAME], I've been super interested in the longevity and comprehen"
type textarea "x"
type textarea "Hi [PERSON_NAME], I've been super interested in the longevity and comprehens"
type textarea "x"
type textarea "Hi [PERSON_NAME], I've been super interested in the longevity and comprehensi"
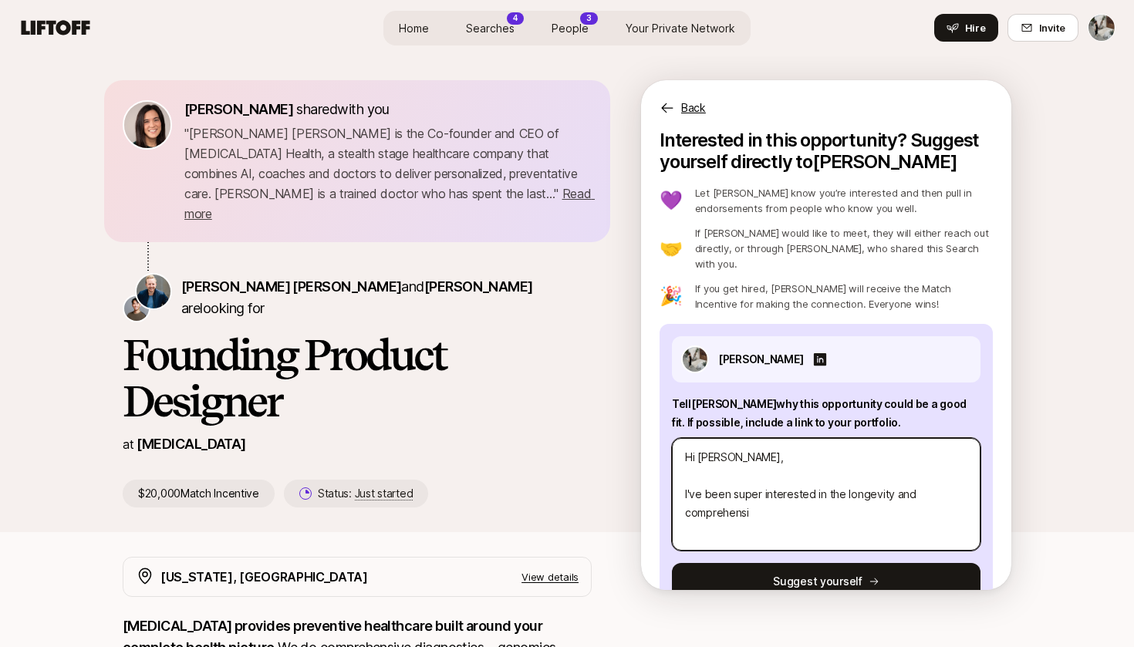
type textarea "x"
type textarea "Hi [PERSON_NAME], I've been super interested in the longevity and comprehensiv"
type textarea "x"
type textarea "Hi [PERSON_NAME], I've been super interested in the longevity and comprehensive"
type textarea "x"
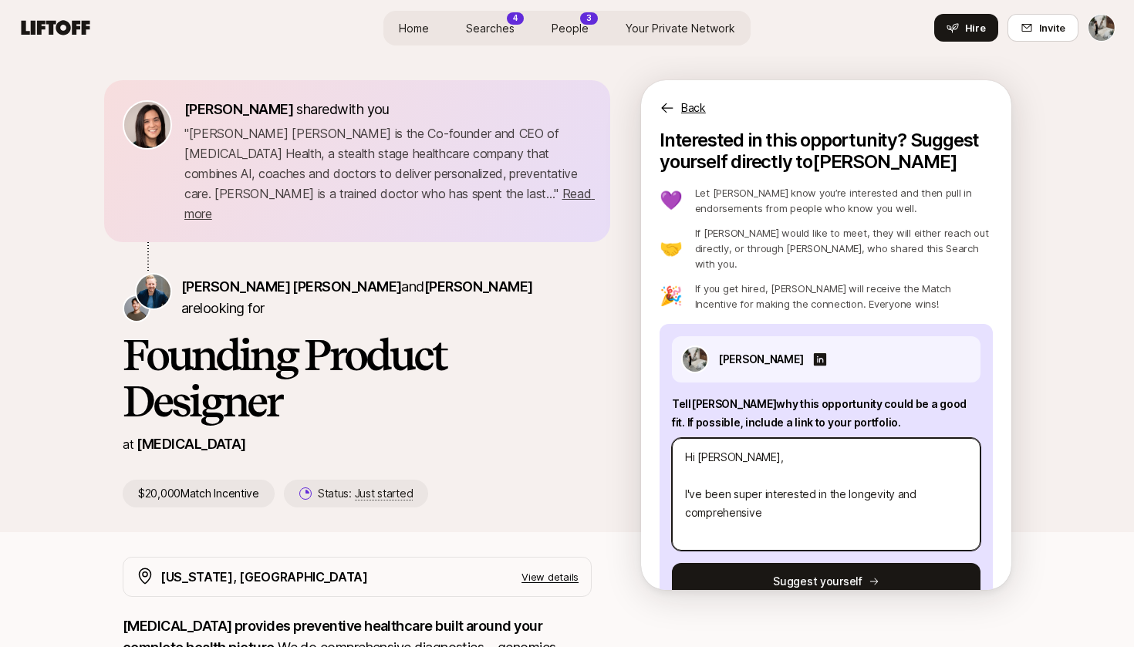
type textarea "Hi [PERSON_NAME], I've been super interested in the longevity and comprehensive"
type textarea "x"
type textarea "Hi [PERSON_NAME], I've been super interested in the longevity and comprehensive…"
type textarea "x"
type textarea "Hi [PERSON_NAME], I've been super interested in the longevity and comprehensive…"
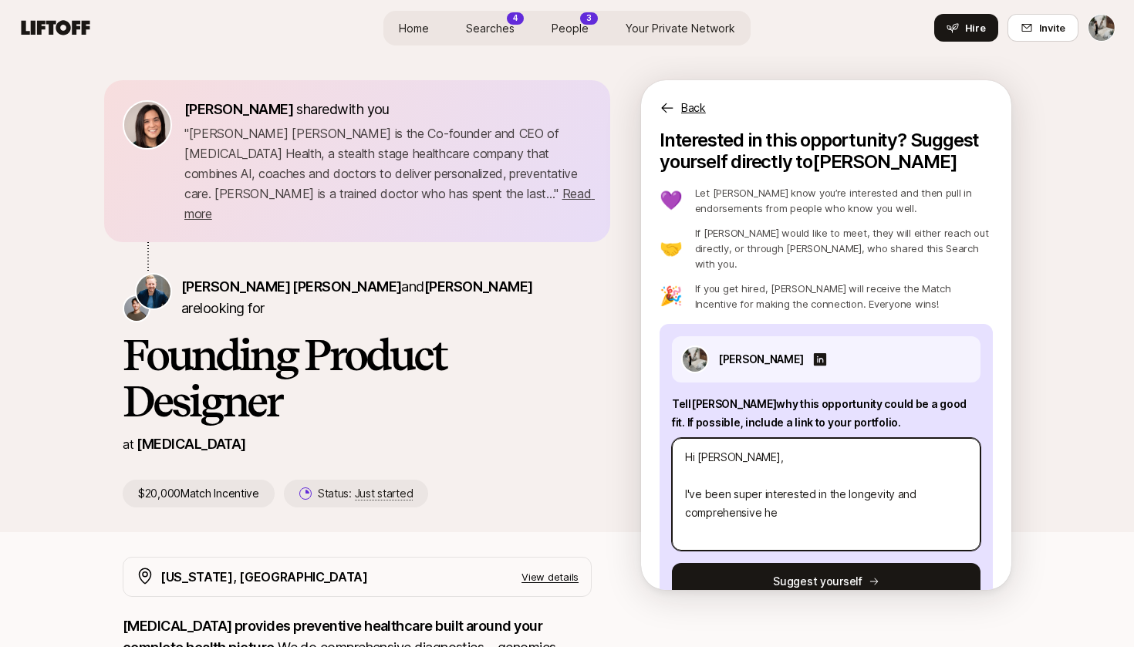
type textarea "x"
type textarea "Hi [PERSON_NAME], I've been super interested in the longevity and comprehensive…"
type textarea "x"
type textarea "Hi [PERSON_NAME], I've been super interested in the longevity and comprehensive…"
type textarea "x"
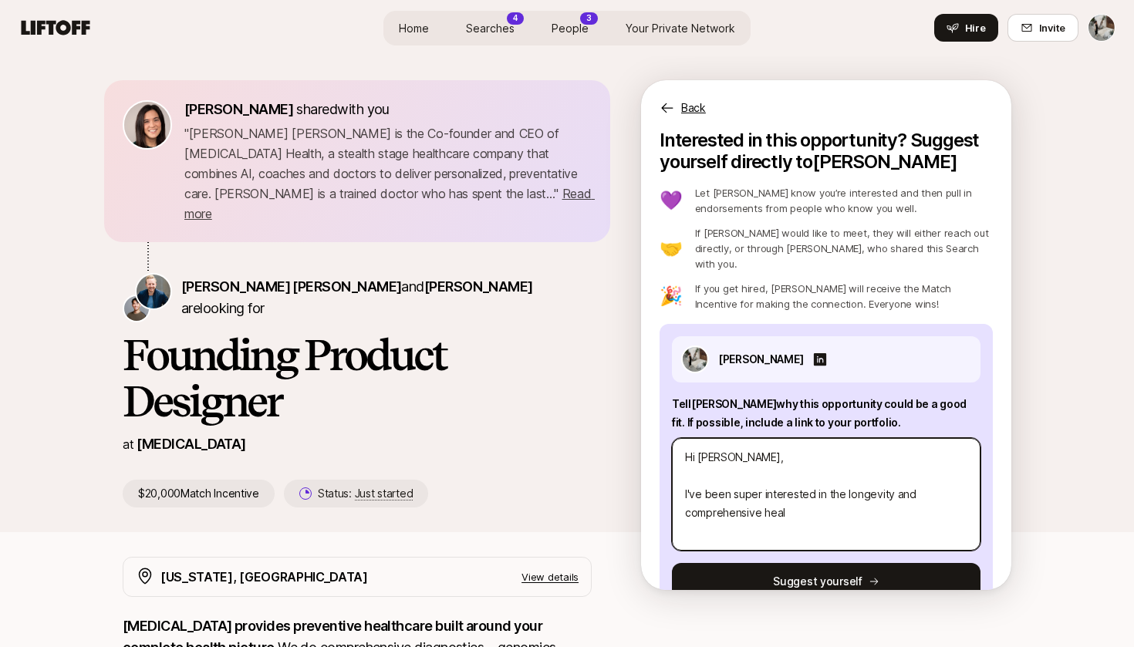
type textarea "Hi [PERSON_NAME], I've been super interested in the longevity and comprehensive…"
type textarea "x"
type textarea "Hi [PERSON_NAME], I've been super interested in the longevity and comprehensive…"
type textarea "x"
type textarea "Hi [PERSON_NAME], I've been super interested in the longevity and comprehensive…"
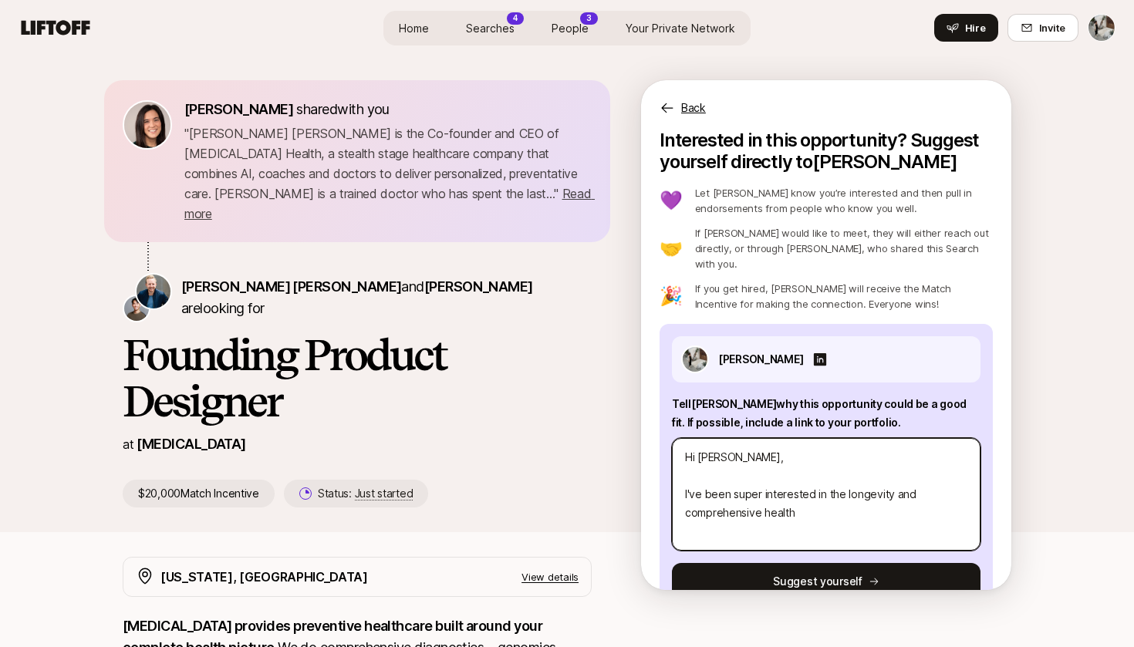
type textarea "x"
type textarea "Hi [PERSON_NAME], I've been super interested in the longevity and comprehensive…"
type textarea "x"
type textarea "Hi [PERSON_NAME], I've been super interested in the longevity and comprehensive…"
type textarea "x"
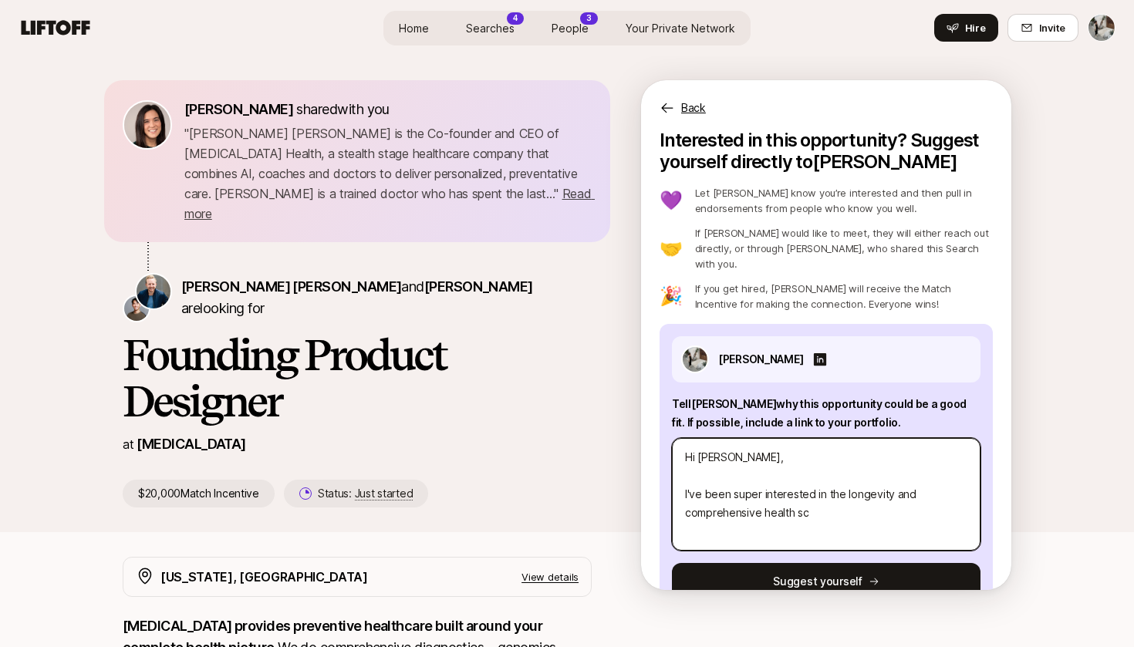
type textarea "Hi [PERSON_NAME], I've been super interested in the longevity and comprehensive…"
type textarea "x"
type textarea "Hi [PERSON_NAME], I've been super interested in the longevity and comprehensive…"
type textarea "x"
type textarea "Hi [PERSON_NAME], I've been super interested in the longevity and comprehensive…"
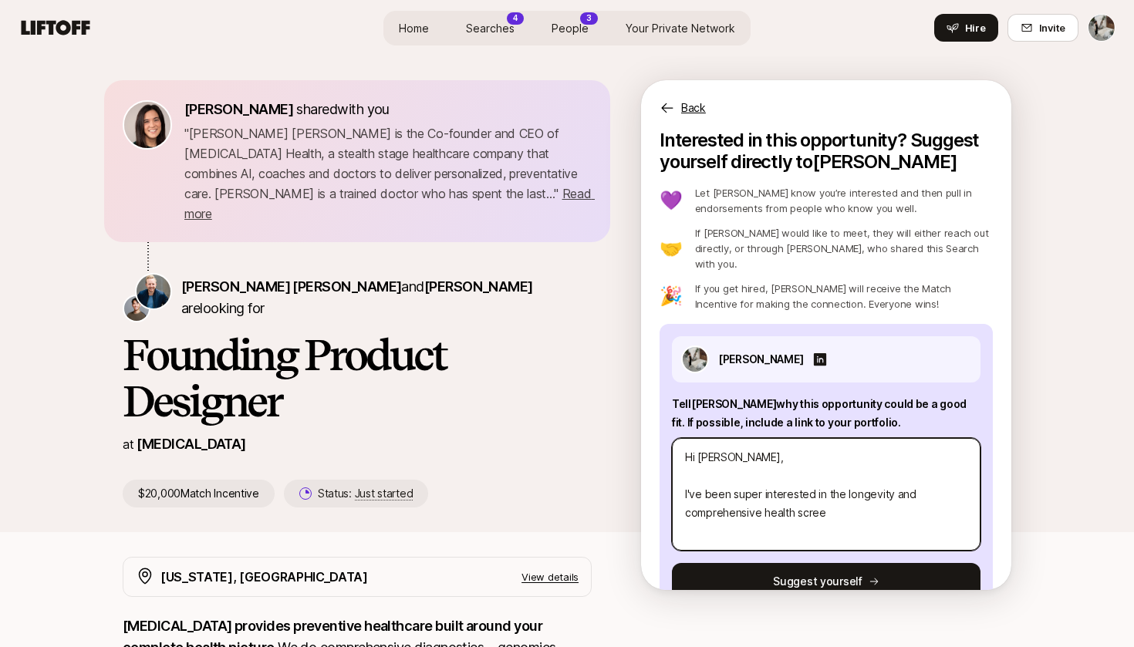
type textarea "x"
type textarea "Hi [PERSON_NAME], I've been super interested in the longevity and comprehensive…"
type textarea "x"
type textarea "Hi [PERSON_NAME], I've been super interested in the longevity and comprehensive…"
type textarea "x"
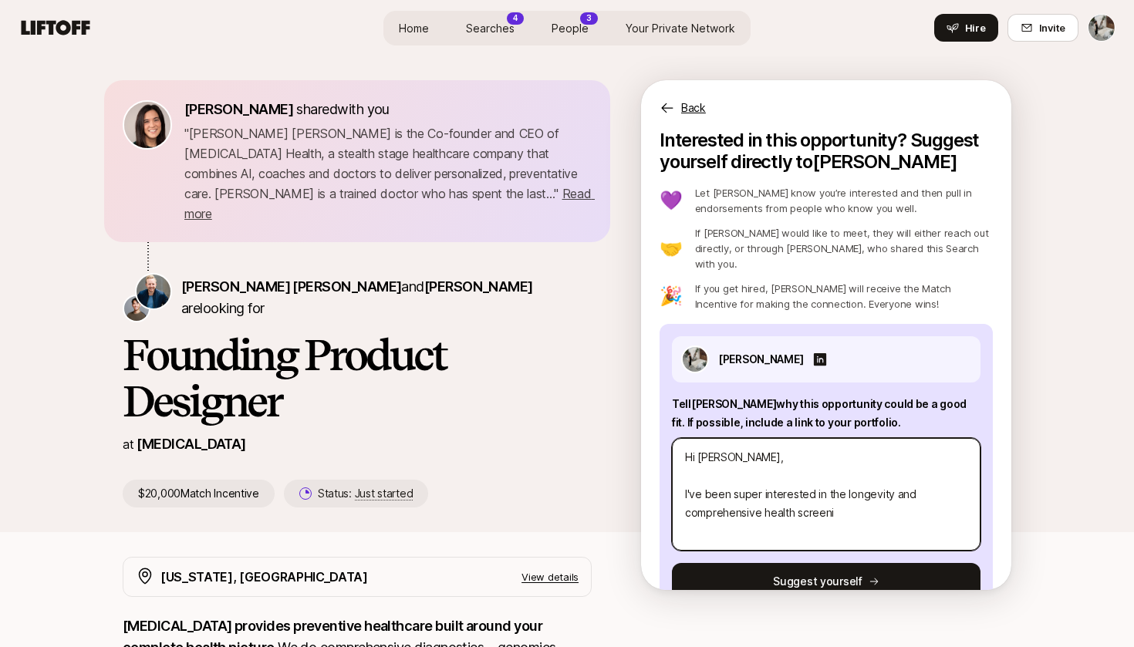
type textarea "Hi [PERSON_NAME], I've been super interested in the longevity and comprehensive…"
type textarea "x"
type textarea "Hi [PERSON_NAME], I've been super interested in the longevity and comprehensive…"
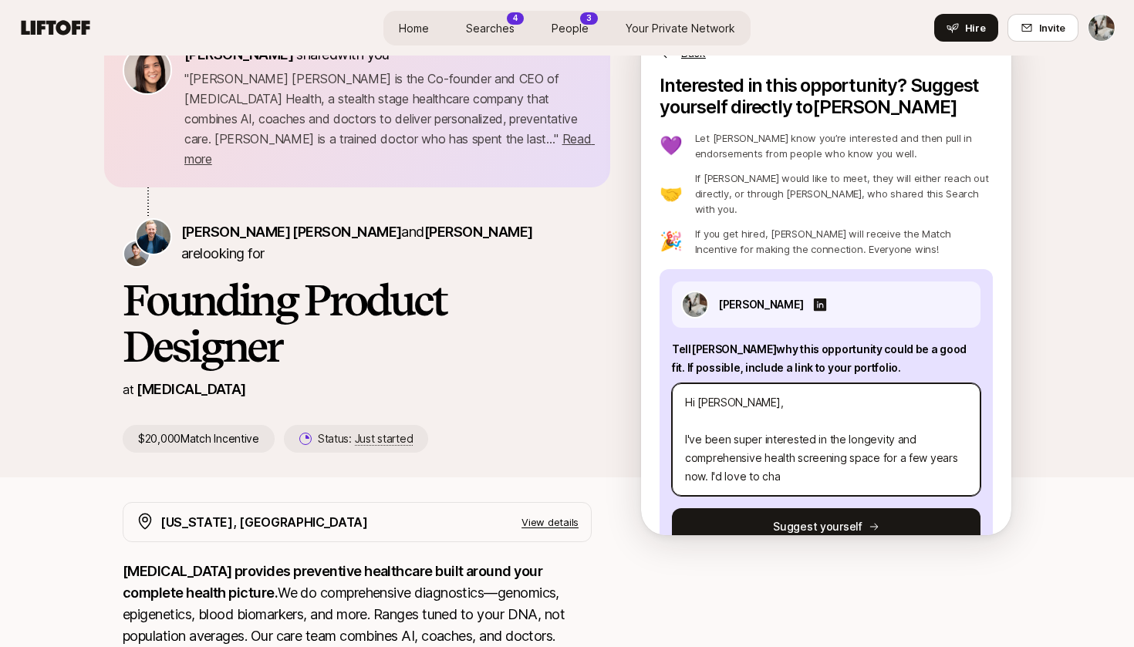
scroll to position [80, 0]
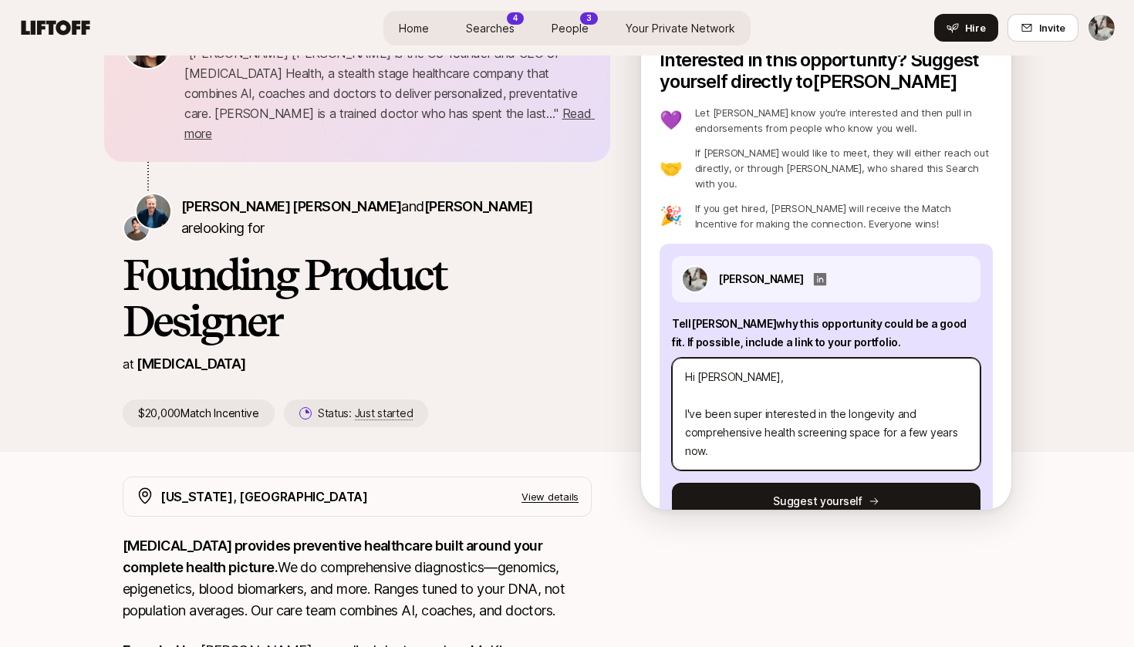
paste textarea "One area I’ve been particularly interested in is connecting daily habits and we…"
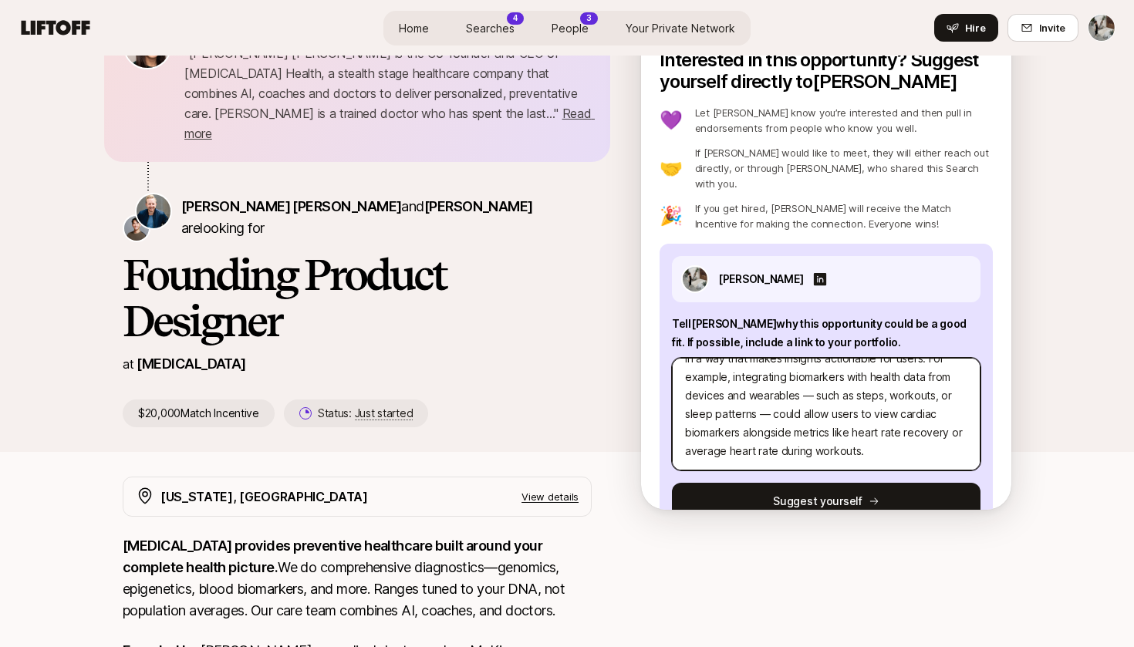
drag, startPoint x: 873, startPoint y: 434, endPoint x: 801, endPoint y: 379, distance: 90.9
click at [801, 379] on textarea "Hi [PERSON_NAME], I've been super interested in the longevity and comprehensive…" at bounding box center [826, 414] width 309 height 113
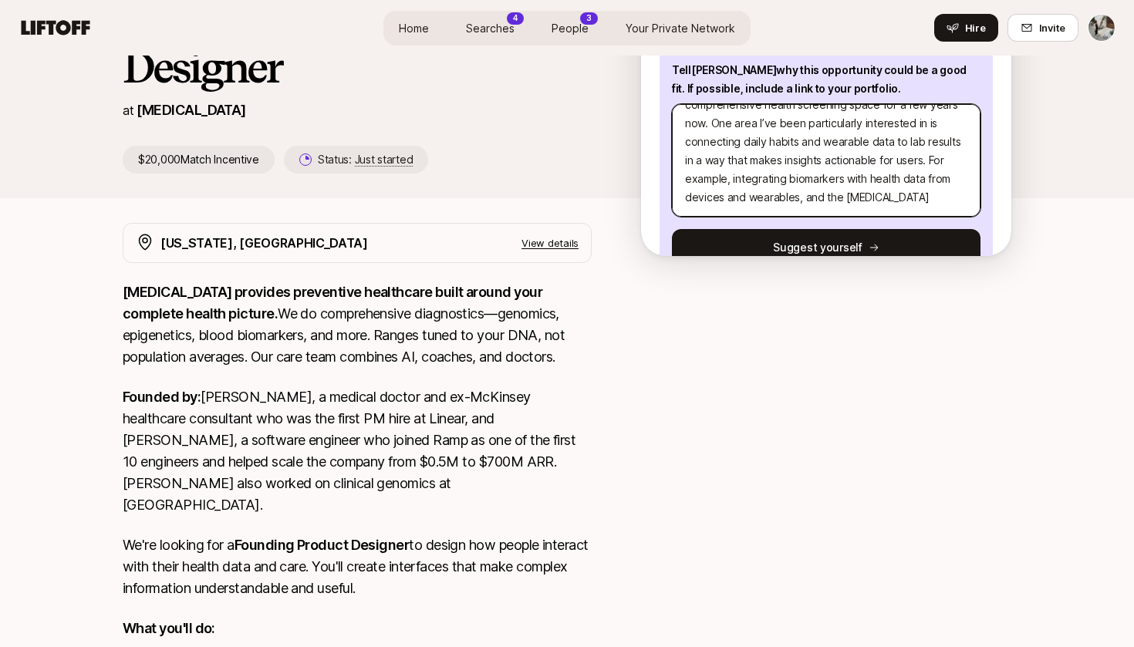
scroll to position [336, 0]
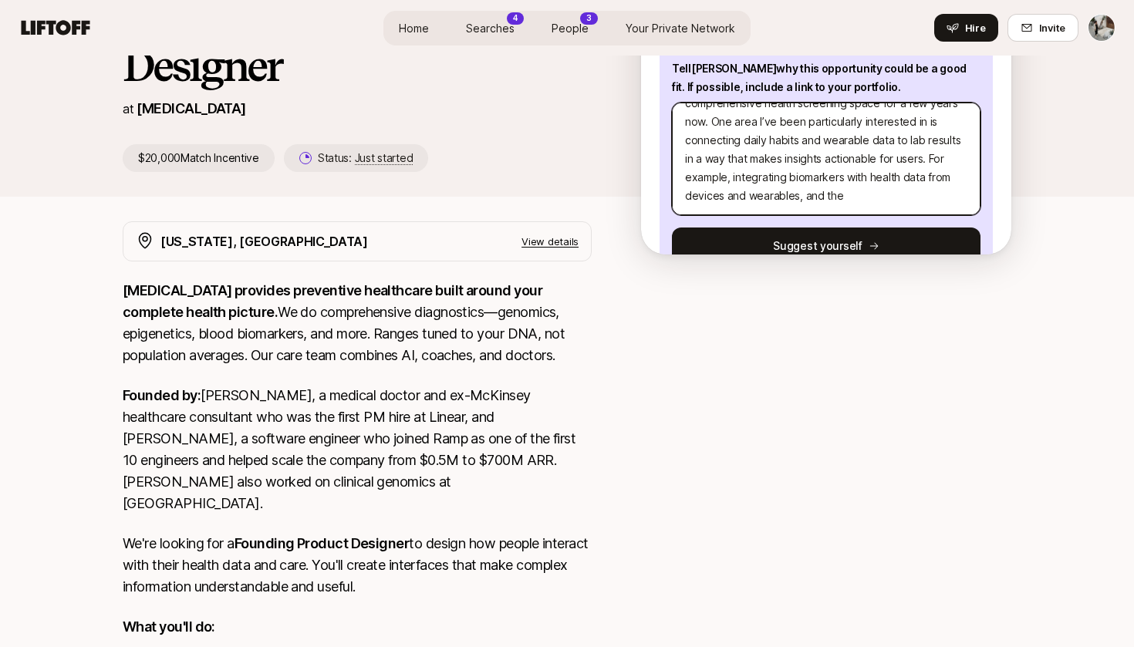
paste textarea "I've been spending time researching on my own are the impact of genetics and re…"
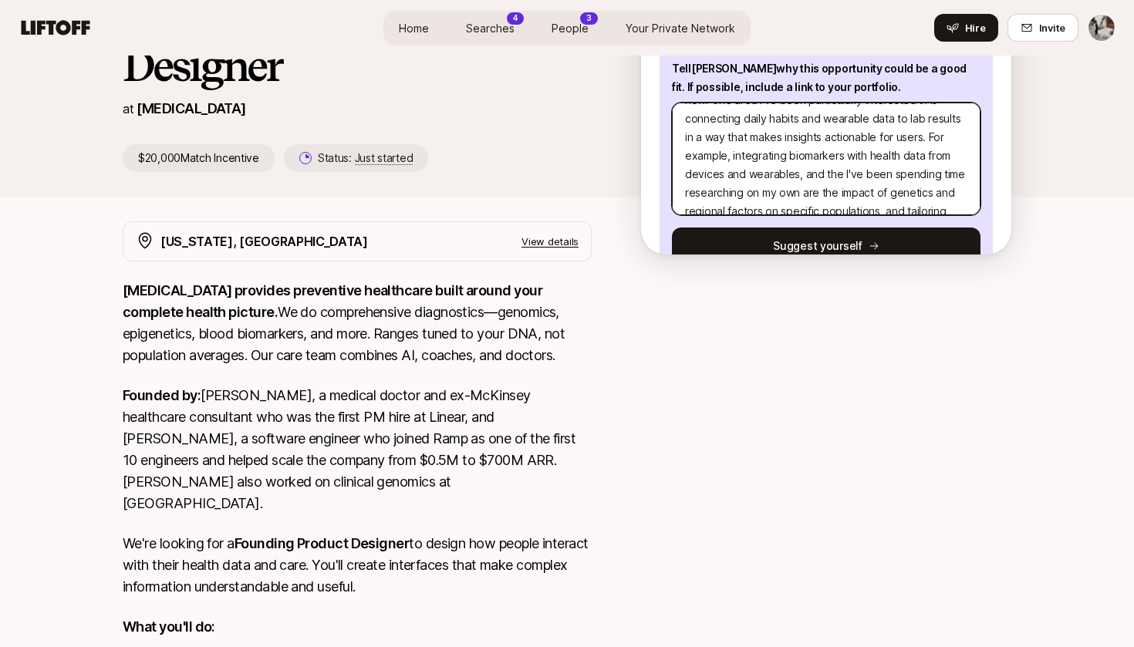
scroll to position [91, 0]
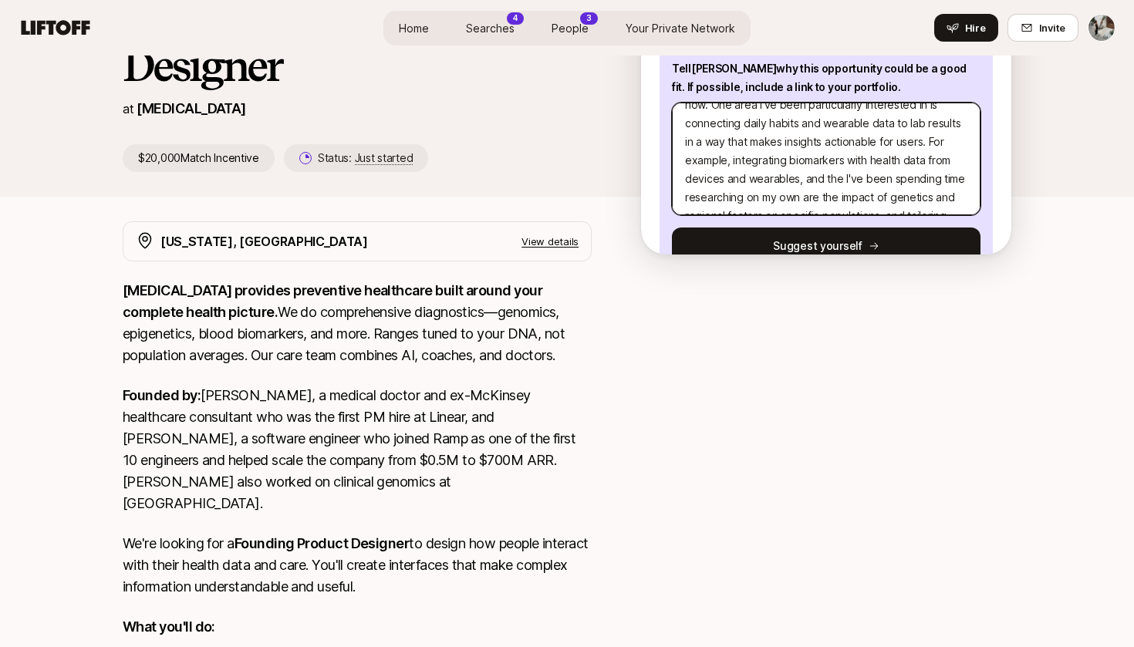
click at [801, 163] on textarea "Hi [PERSON_NAME], I've been super interested in the longevity and comprehensive…" at bounding box center [826, 159] width 309 height 113
click at [879, 137] on textarea "Hi [PERSON_NAME], I've been super interested in the longevity and comprehensive…" at bounding box center [826, 159] width 309 height 113
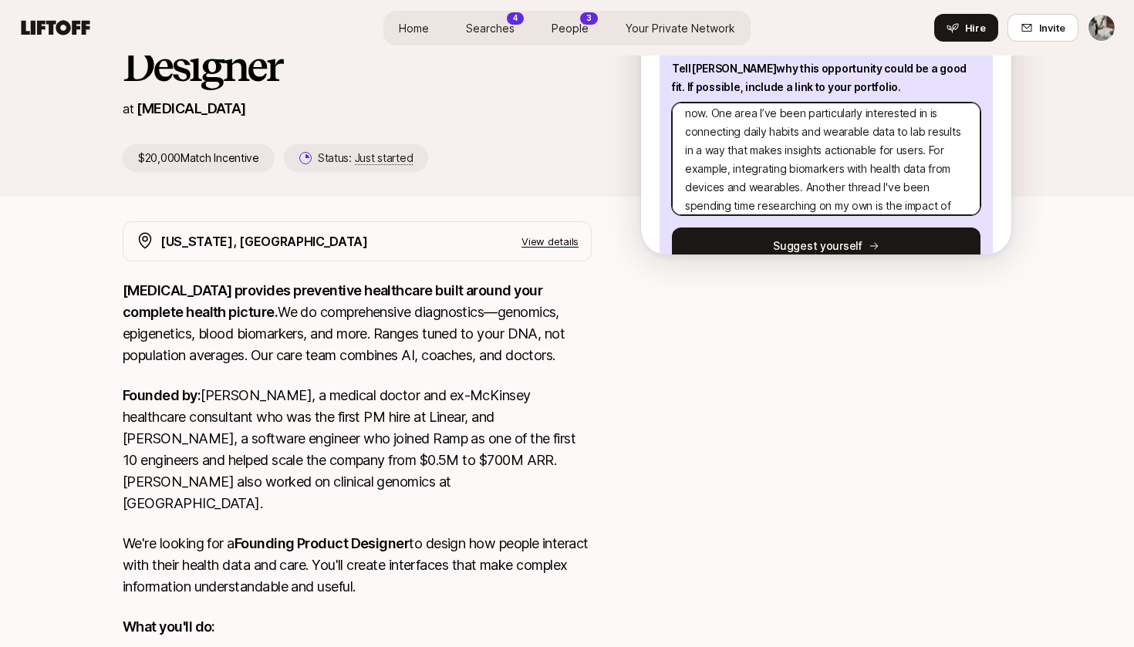
click at [803, 170] on textarea "Hi [PERSON_NAME], I've been super interested in the longevity and comprehensive…" at bounding box center [826, 159] width 309 height 113
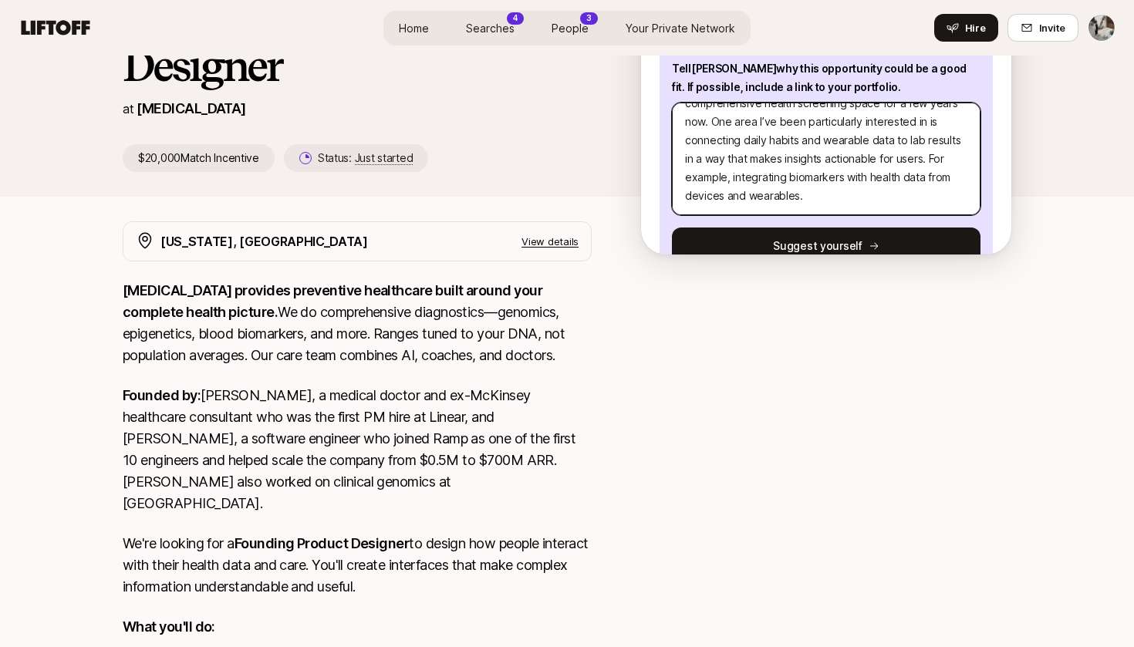
scroll to position [56, 0]
click at [710, 125] on textarea "Hi [PERSON_NAME], I've been super interested in the longevity and comprehensive…" at bounding box center [826, 159] width 309 height 113
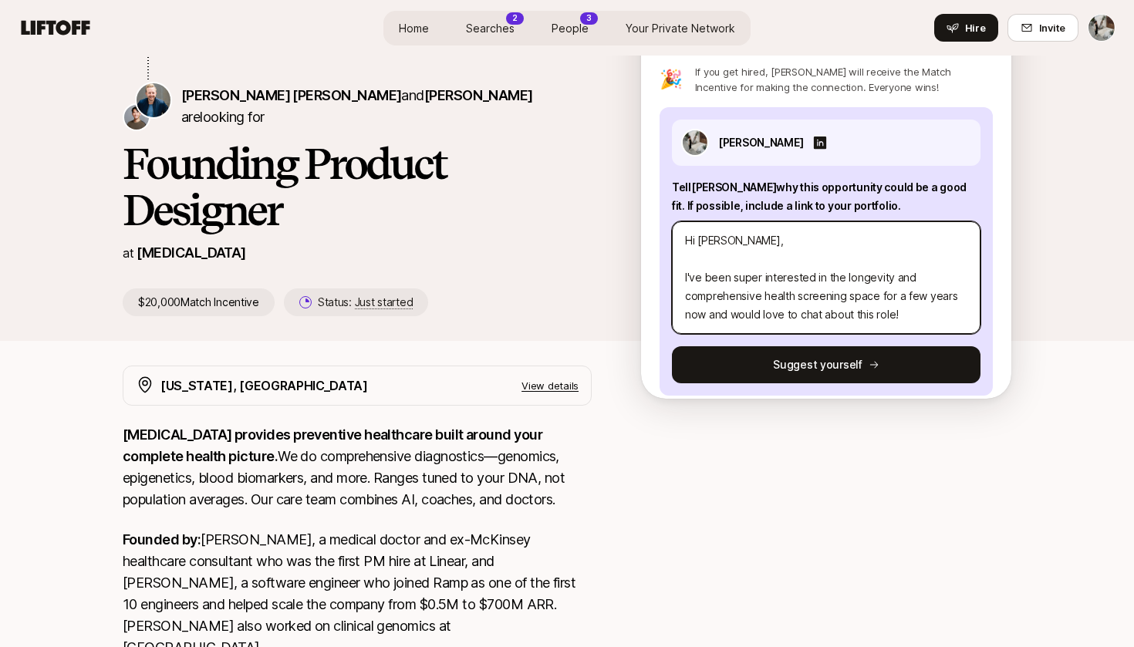
scroll to position [15, 0]
click at [704, 283] on textarea "Hi [PERSON_NAME], I've been super interested in the longevity and comprehensive…" at bounding box center [826, 277] width 309 height 113
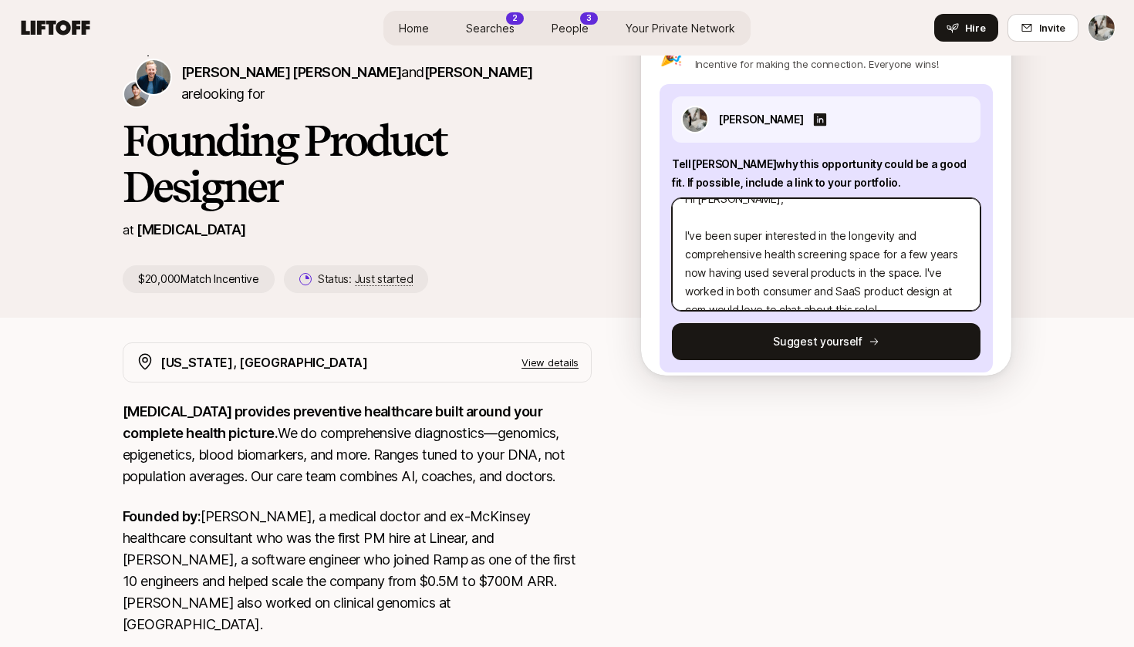
scroll to position [37, 0]
click at [690, 275] on textarea "Hi [PERSON_NAME], I've been super interested in the longevity and comprehensive…" at bounding box center [826, 254] width 309 height 113
click at [728, 275] on textarea "Hi [PERSON_NAME], I've been super interested in the longevity and comprehensive…" at bounding box center [826, 254] width 309 height 113
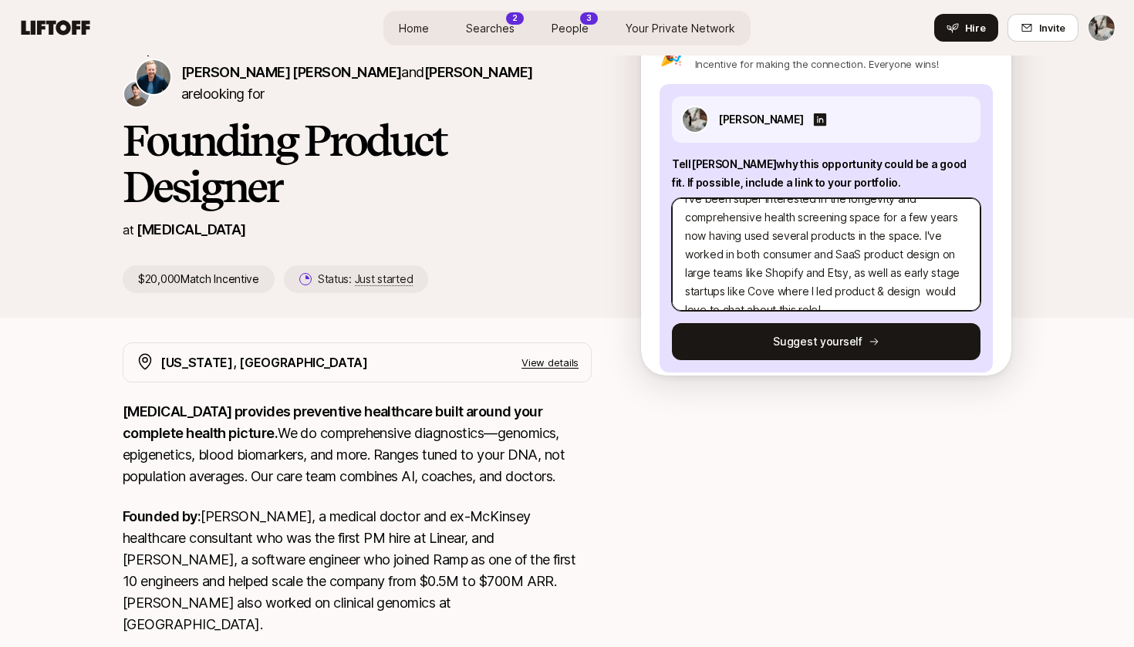
click at [915, 273] on textarea "Hi [PERSON_NAME], I've been super interested in the longevity and comprehensive…" at bounding box center [826, 254] width 309 height 113
click at [774, 275] on textarea "Hi [PERSON_NAME], I've been super interested in the longevity and comprehensive…" at bounding box center [826, 254] width 309 height 113
click at [930, 278] on textarea "Hi [PERSON_NAME], I've been super interested in the longevity and comprehensive…" at bounding box center [826, 254] width 309 height 113
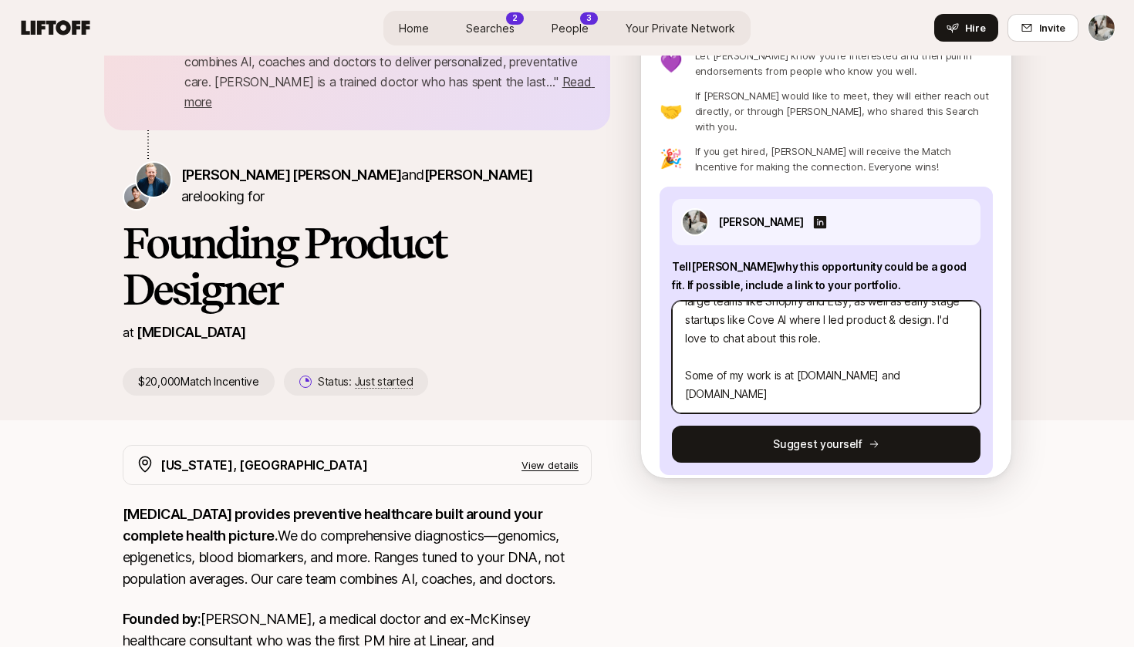
scroll to position [27, 0]
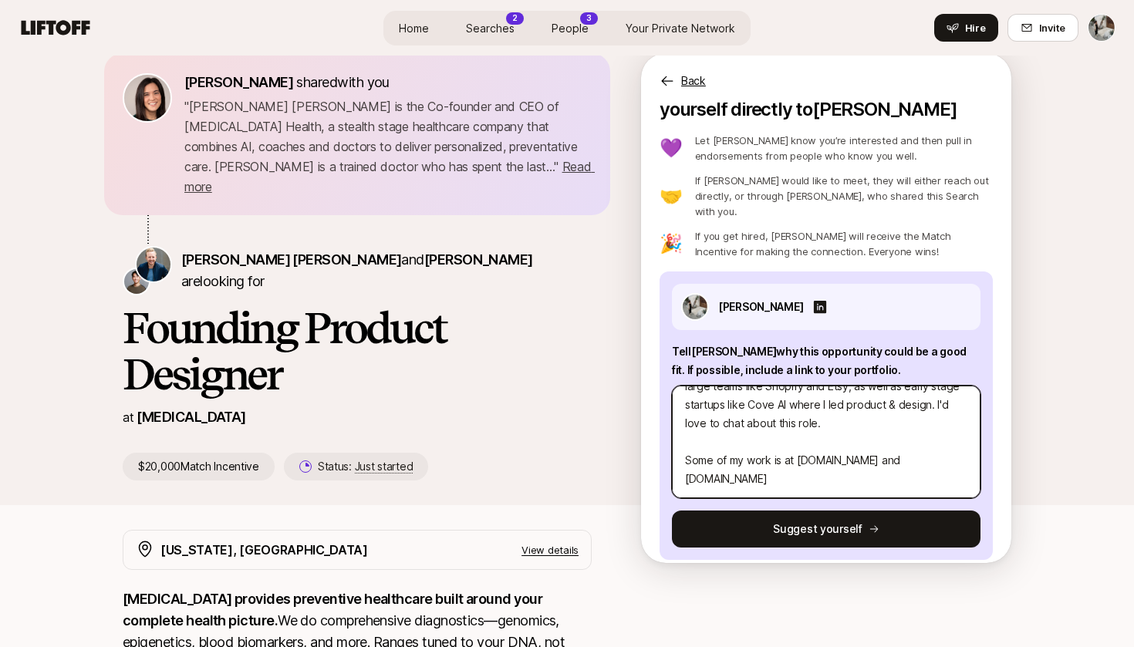
click at [907, 450] on textarea "Hi [PERSON_NAME], I've been super interested in the longevity and comprehensive…" at bounding box center [826, 442] width 309 height 113
click at [787, 386] on textarea "Hi [PERSON_NAME], I've been super interested in the longevity and comprehensive…" at bounding box center [826, 442] width 309 height 113
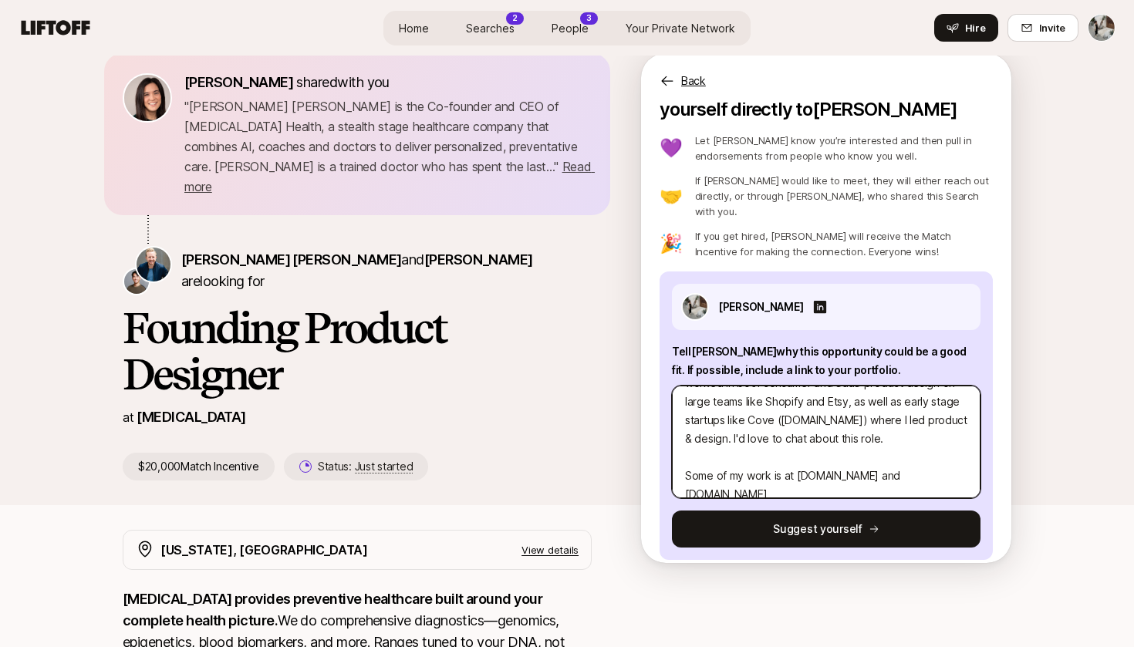
scroll to position [106, 0]
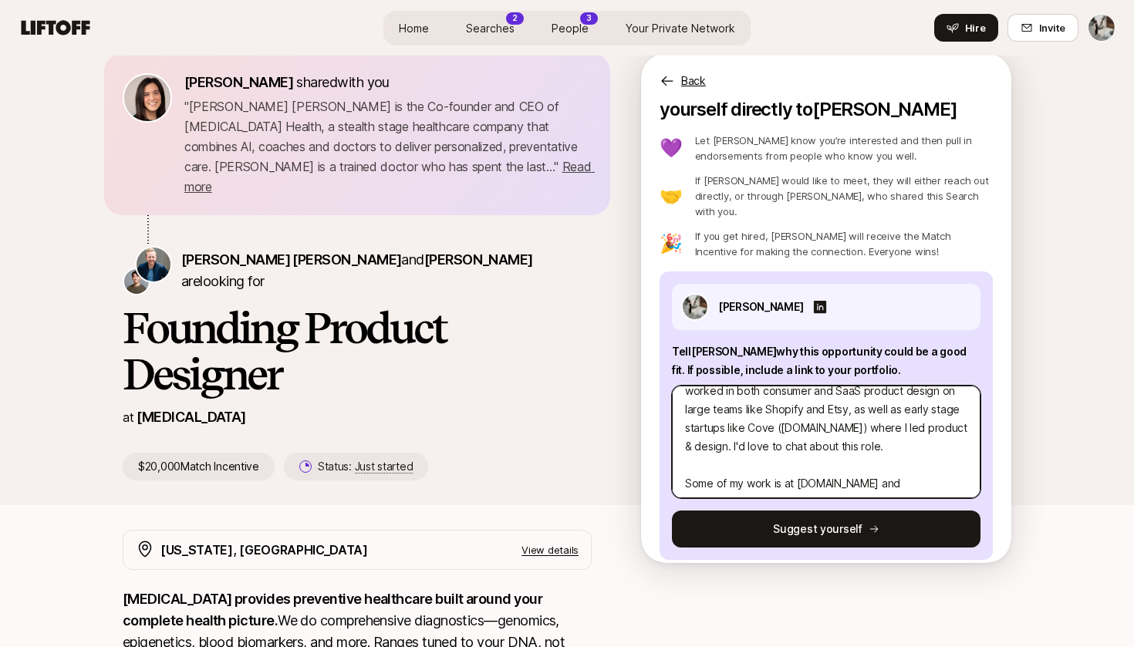
click at [873, 426] on textarea "Hi [PERSON_NAME], I've been super interested in the longevity and comprehensive…" at bounding box center [826, 442] width 309 height 113
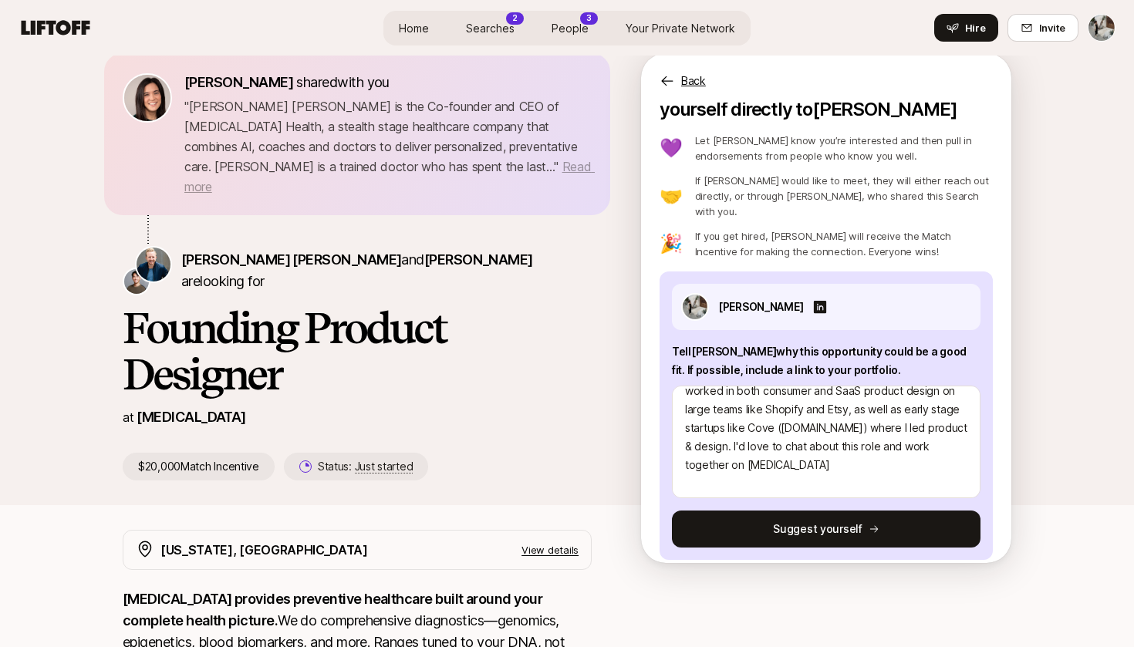
click at [348, 167] on span "Read more" at bounding box center [389, 176] width 410 height 35
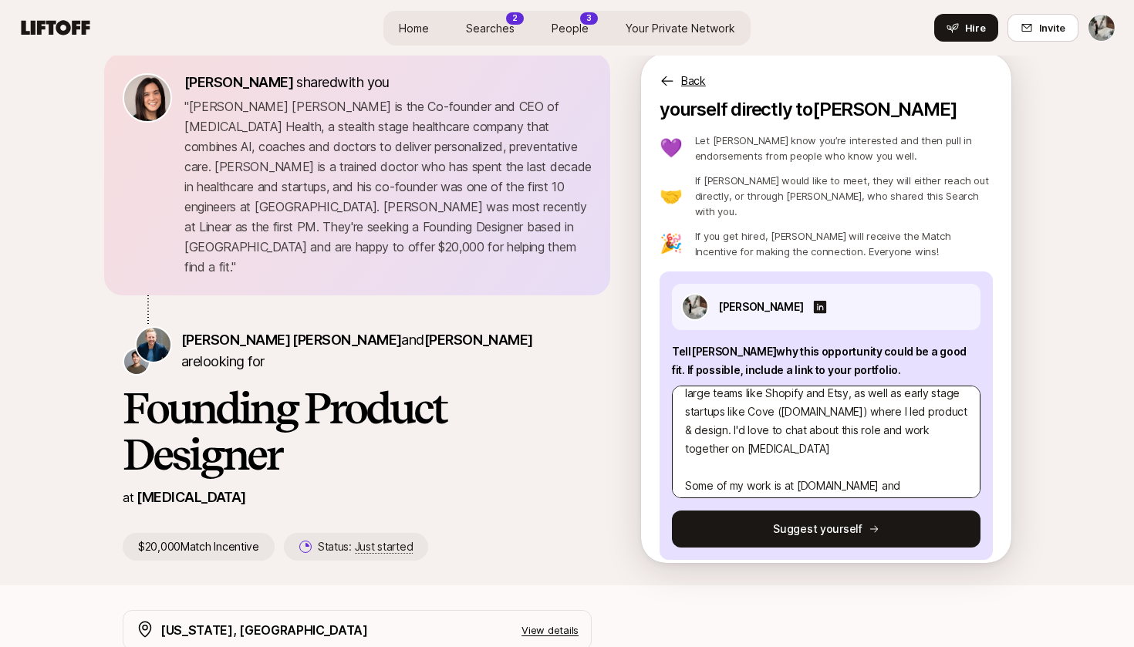
scroll to position [142, 0]
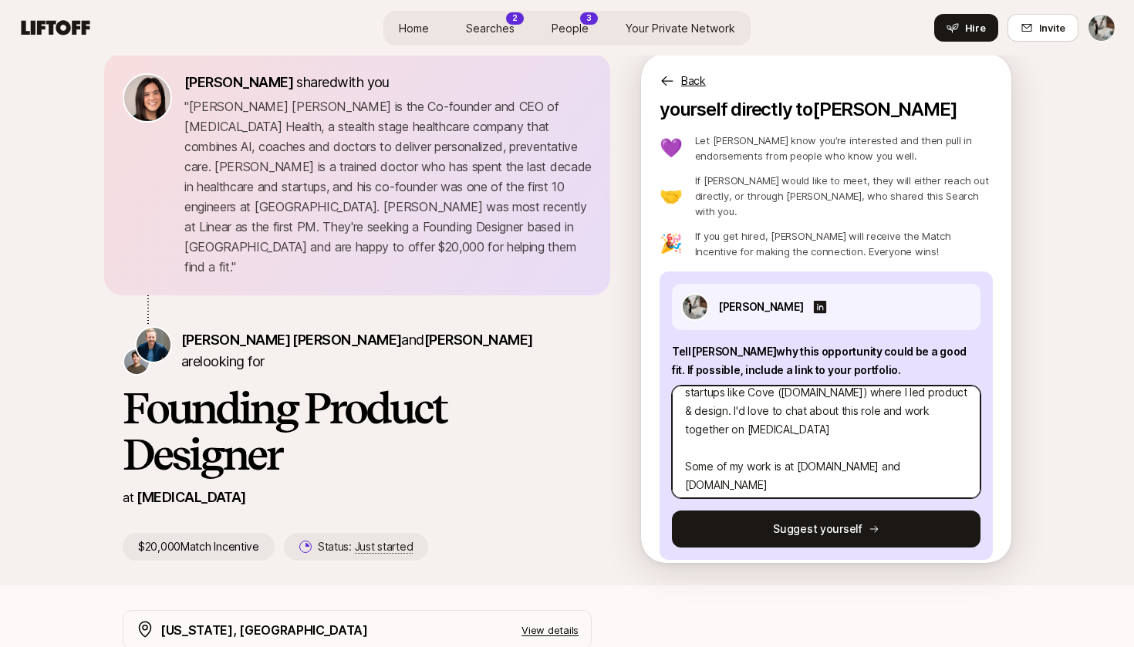
click at [896, 450] on textarea "Hi [PERSON_NAME], I've been super interested in the longevity and comprehensive…" at bounding box center [826, 442] width 309 height 113
click at [906, 450] on textarea "Hi [PERSON_NAME], I've been super interested in the longevity and comprehensive…" at bounding box center [826, 442] width 309 height 113
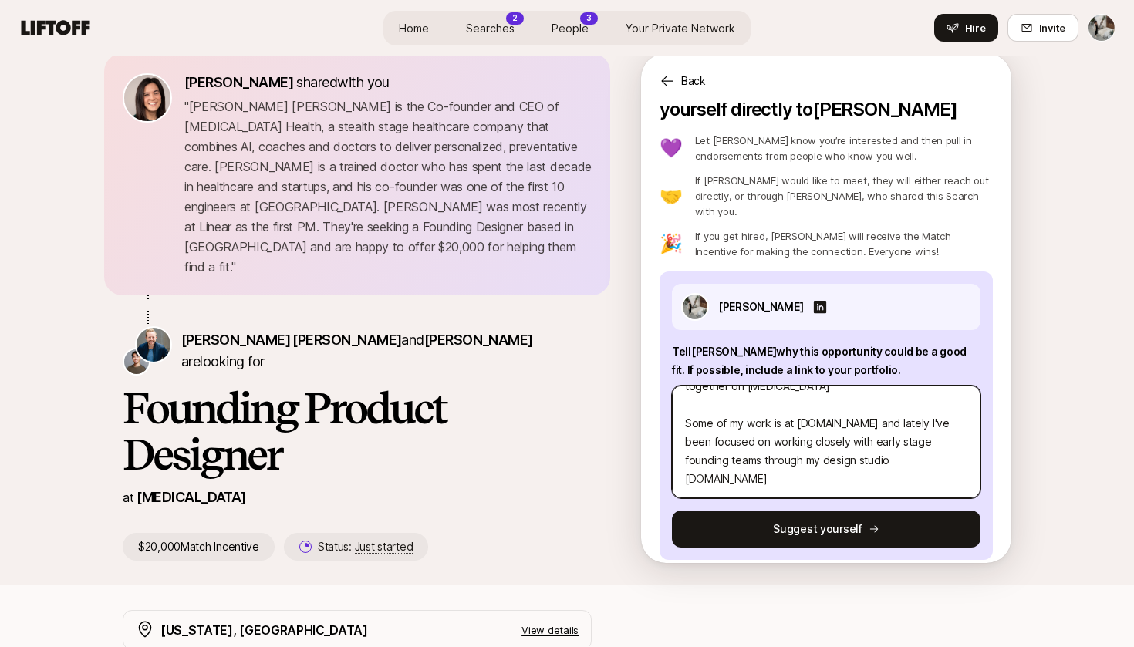
scroll to position [204, 0]
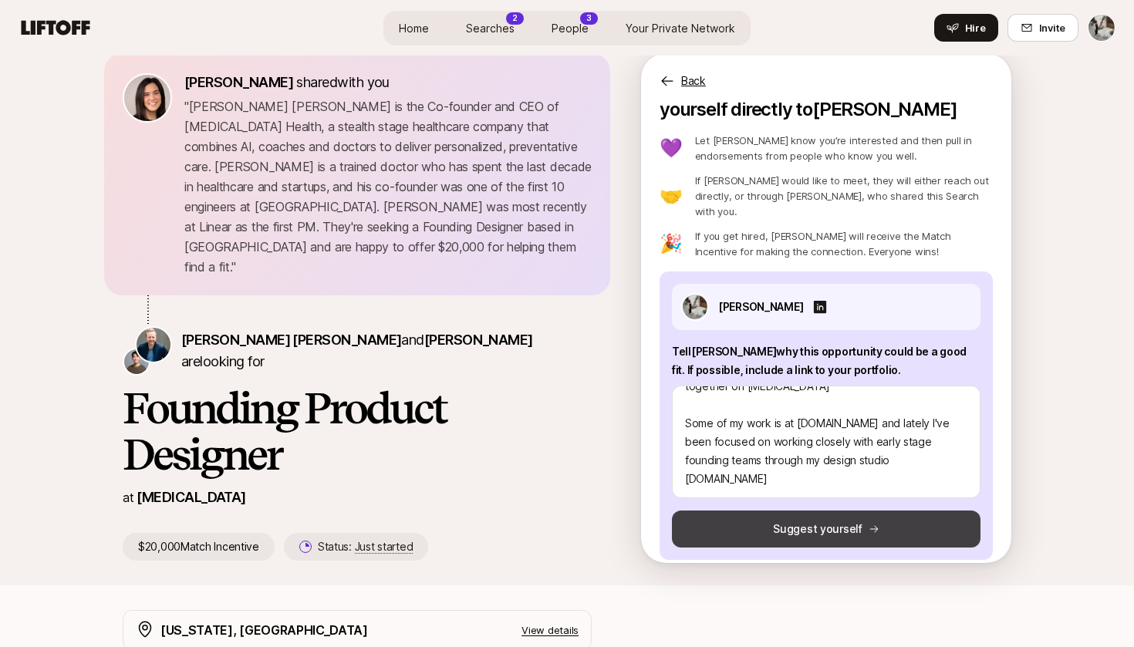
click at [870, 526] on icon at bounding box center [874, 529] width 8 height 7
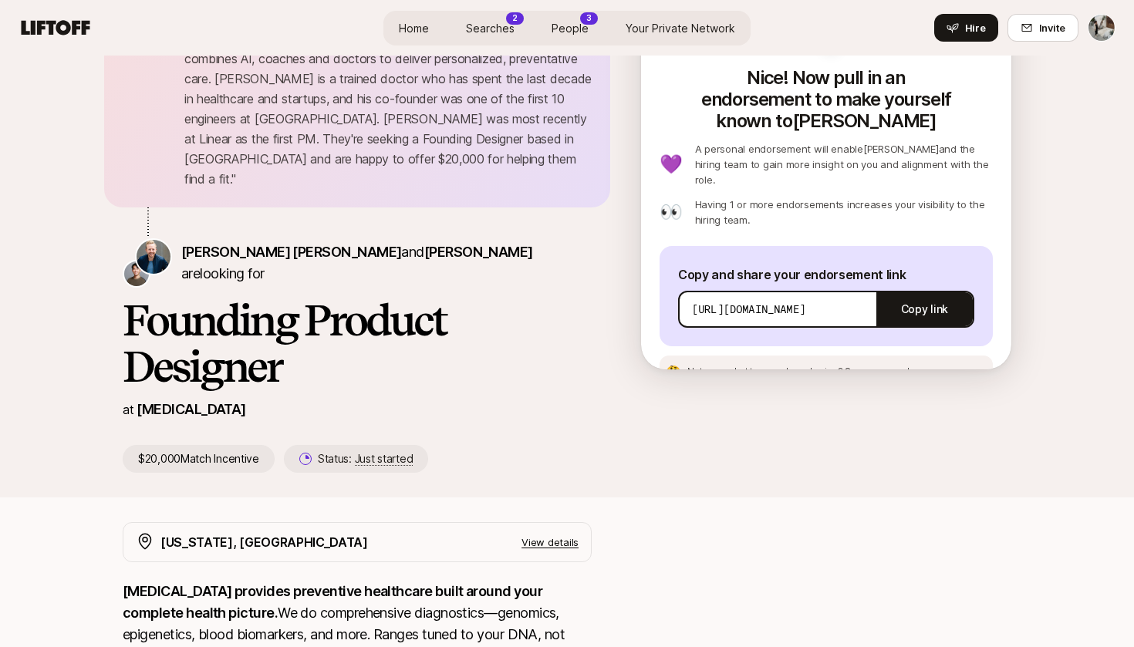
scroll to position [117, 0]
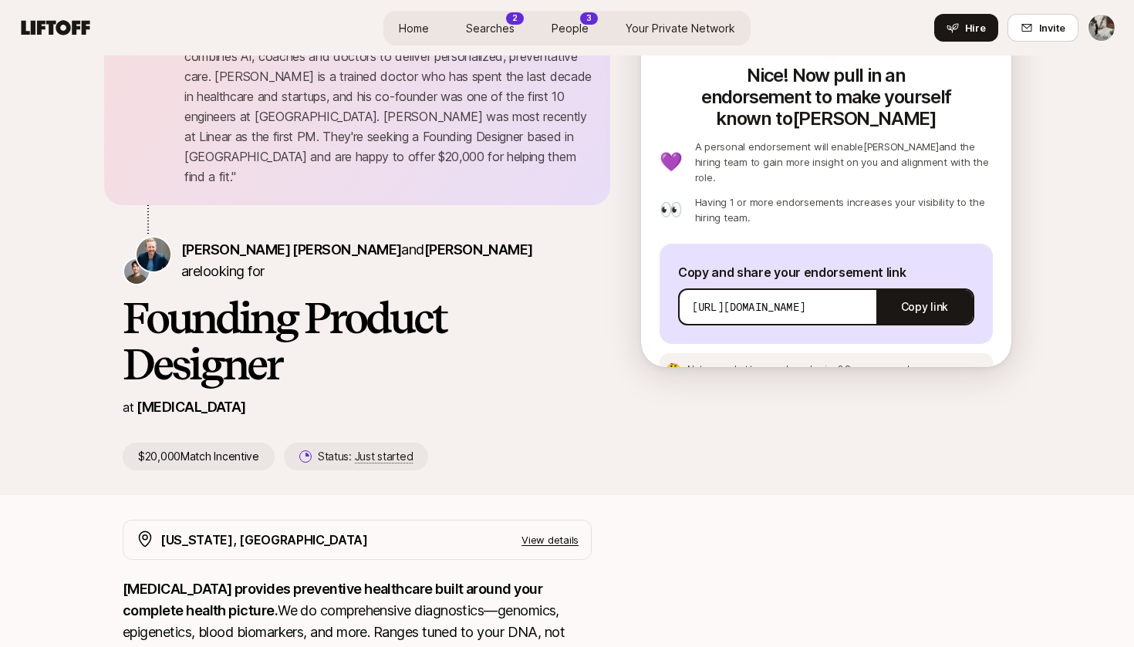
click at [174, 396] on p "[MEDICAL_DATA]" at bounding box center [191, 407] width 109 height 22
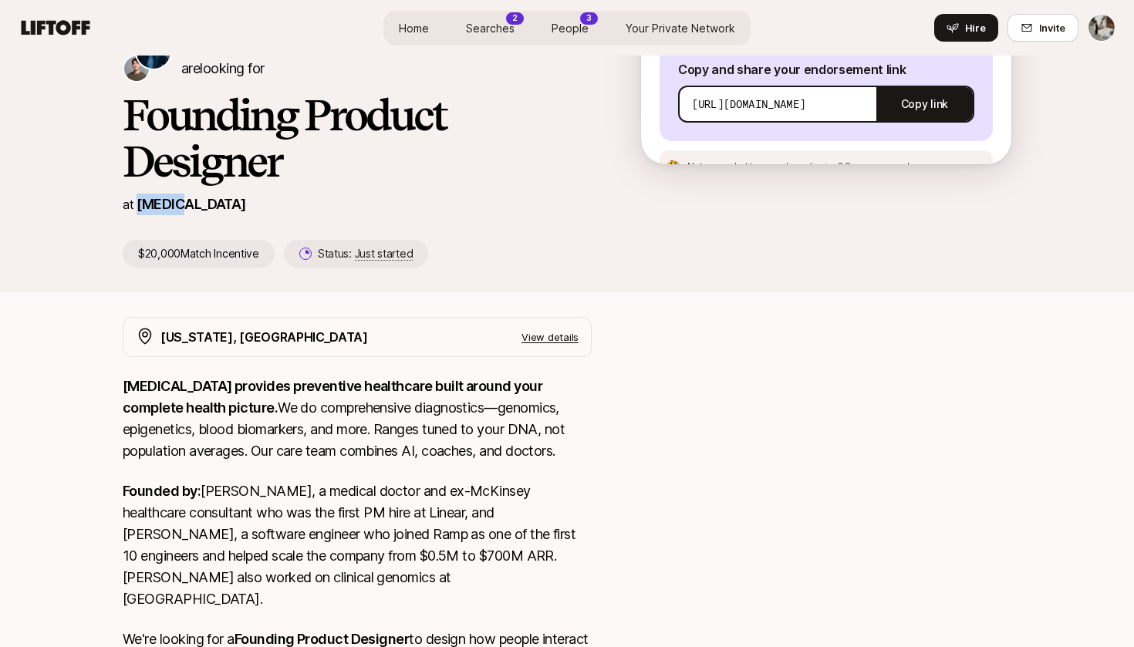
scroll to position [197, 0]
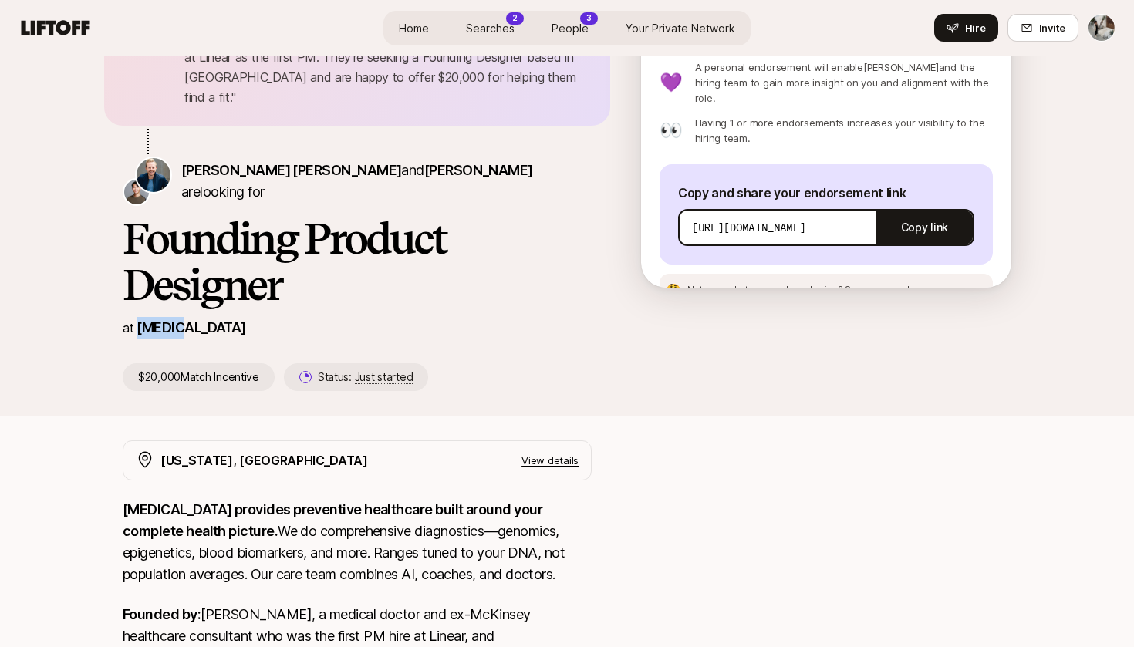
click at [483, 31] on span "Searches" at bounding box center [490, 28] width 49 height 16
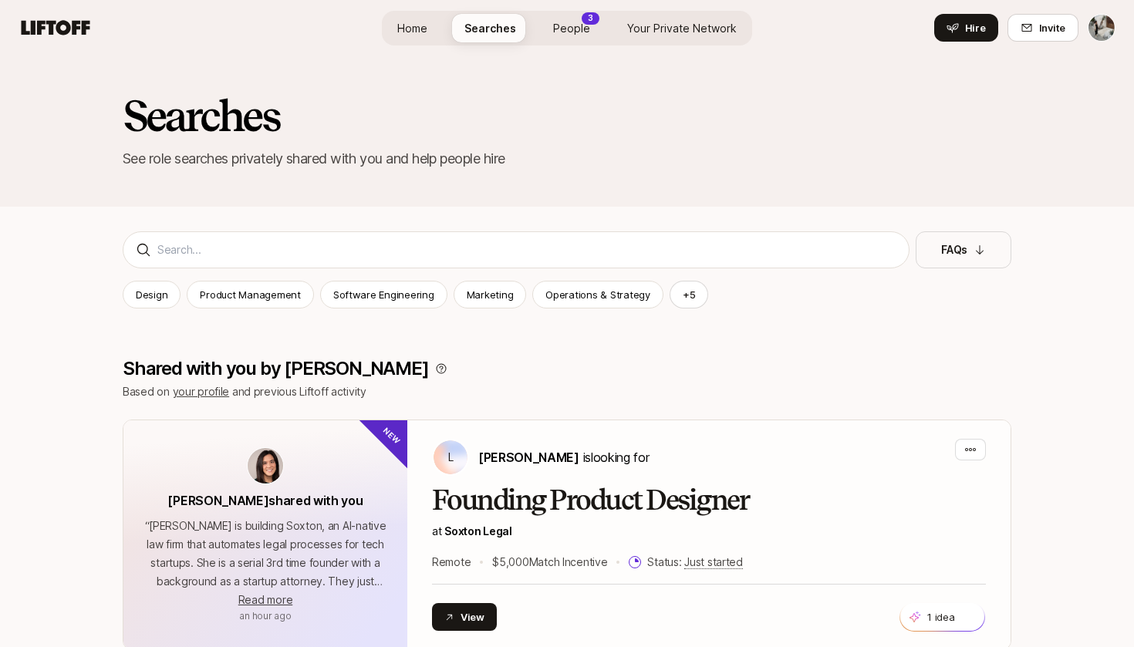
scroll to position [378, 0]
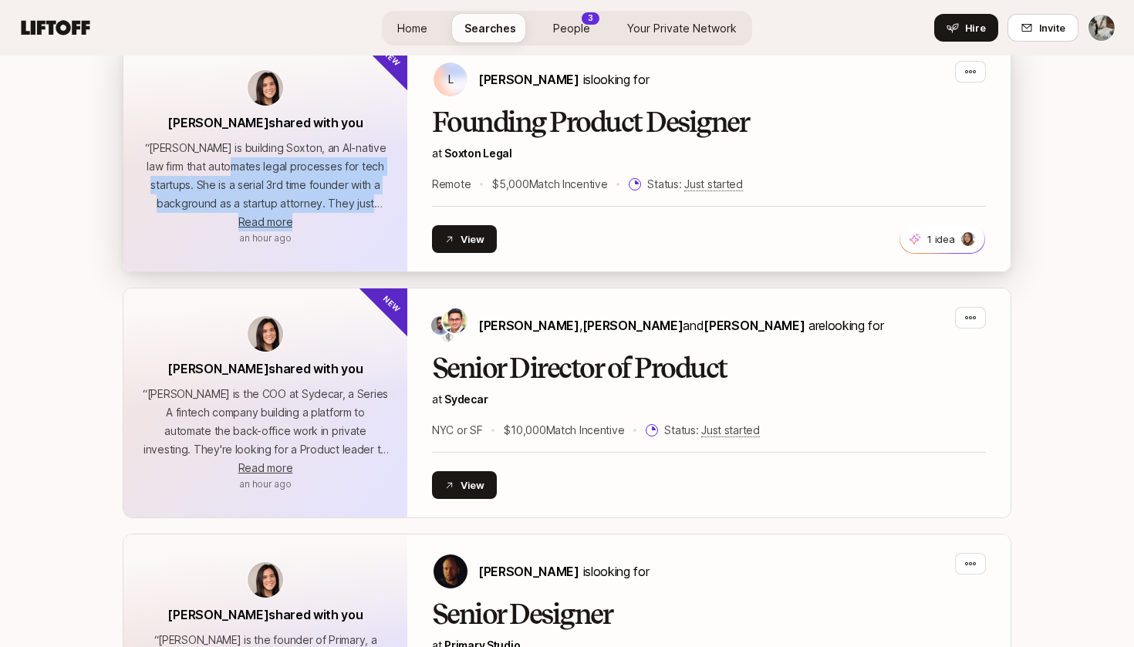
drag, startPoint x: 236, startPoint y: 161, endPoint x: 351, endPoint y: 214, distance: 126.3
click at [351, 214] on div "“ [PERSON_NAME] is building Soxton, an AI-native law firm that automates legal …" at bounding box center [265, 185] width 247 height 93
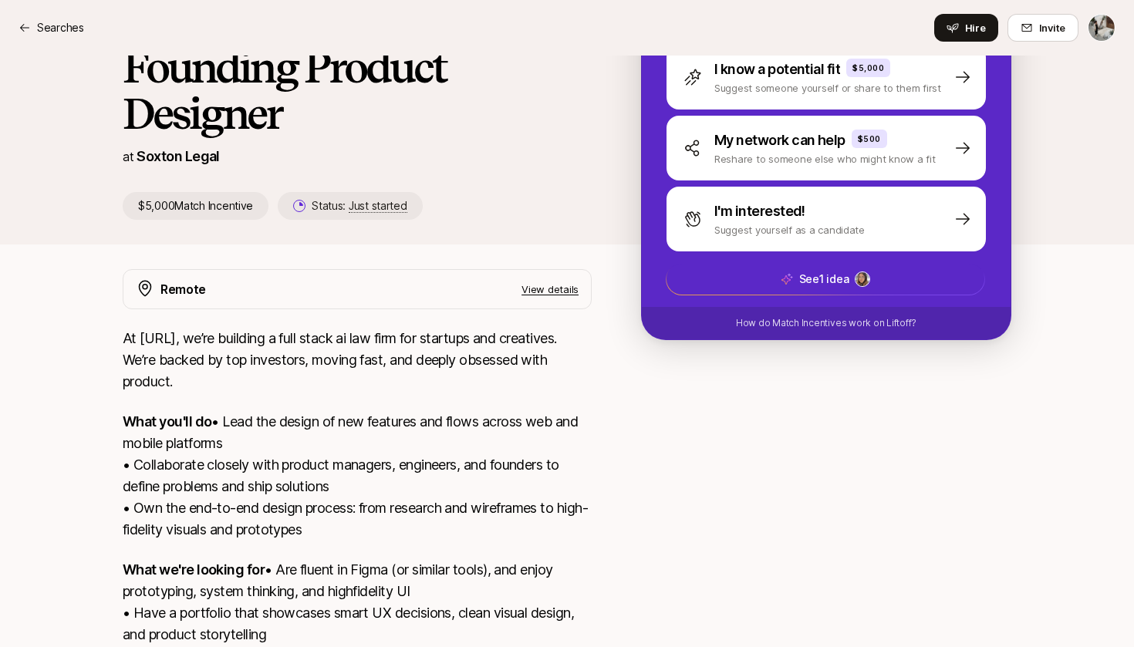
scroll to position [231, 0]
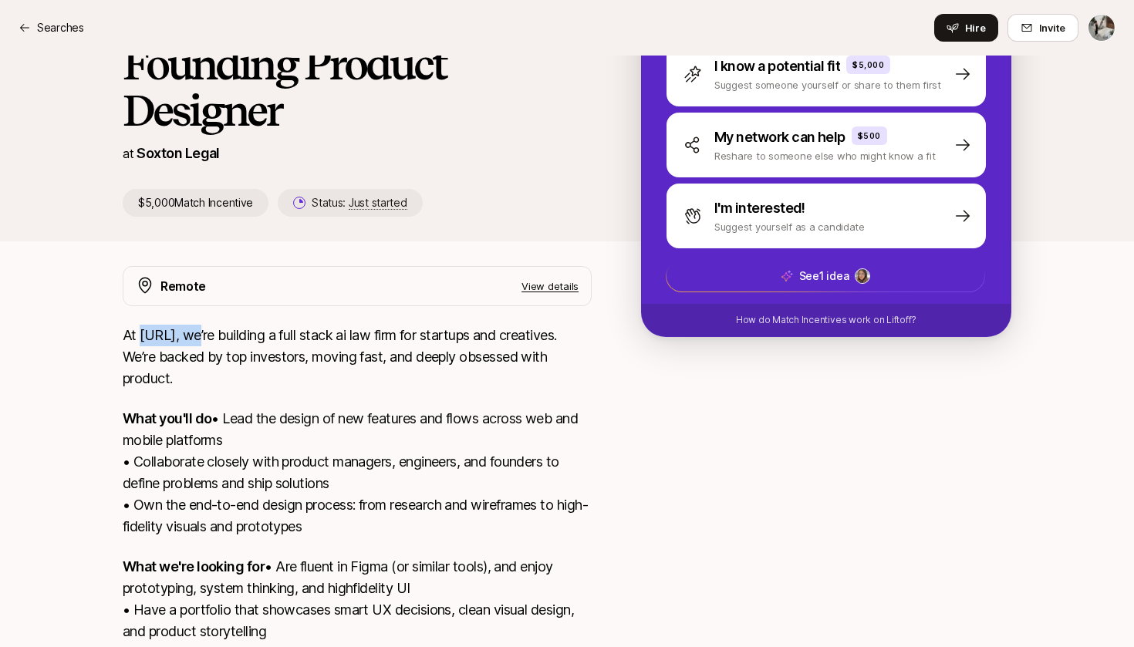
drag, startPoint x: 143, startPoint y: 333, endPoint x: 198, endPoint y: 333, distance: 54.8
click at [198, 333] on p "At [URL], we’re building a full stack ai law firm for startups and creatives. W…" at bounding box center [357, 357] width 469 height 65
copy p "[URL]"
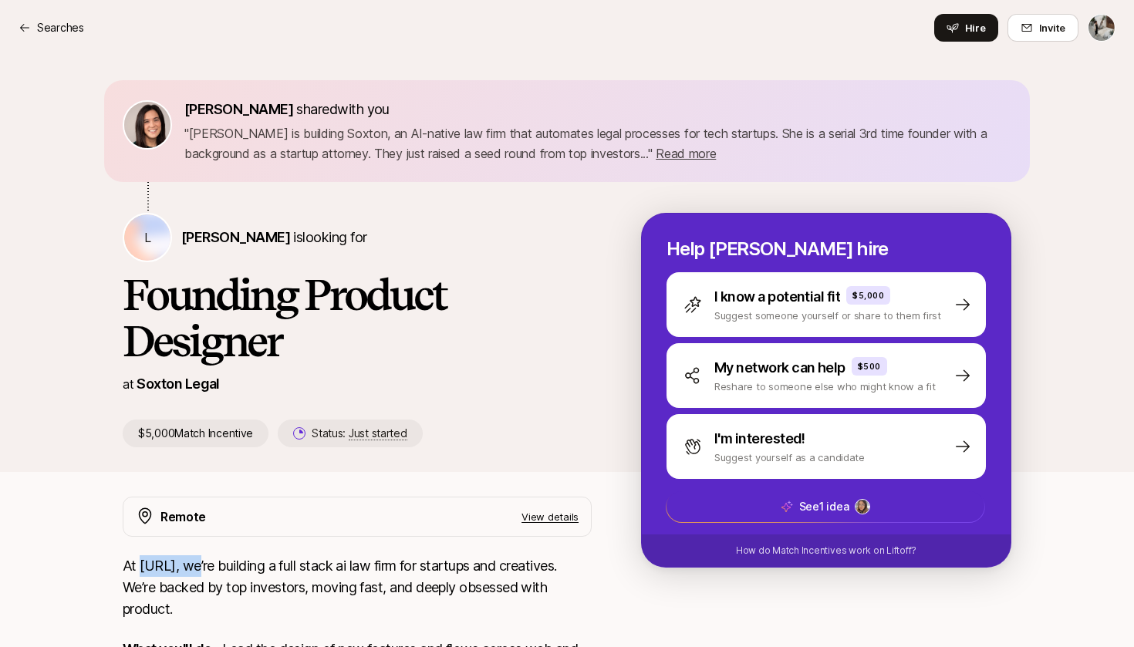
scroll to position [0, 0]
click at [710, 155] on span "Read more" at bounding box center [686, 153] width 60 height 15
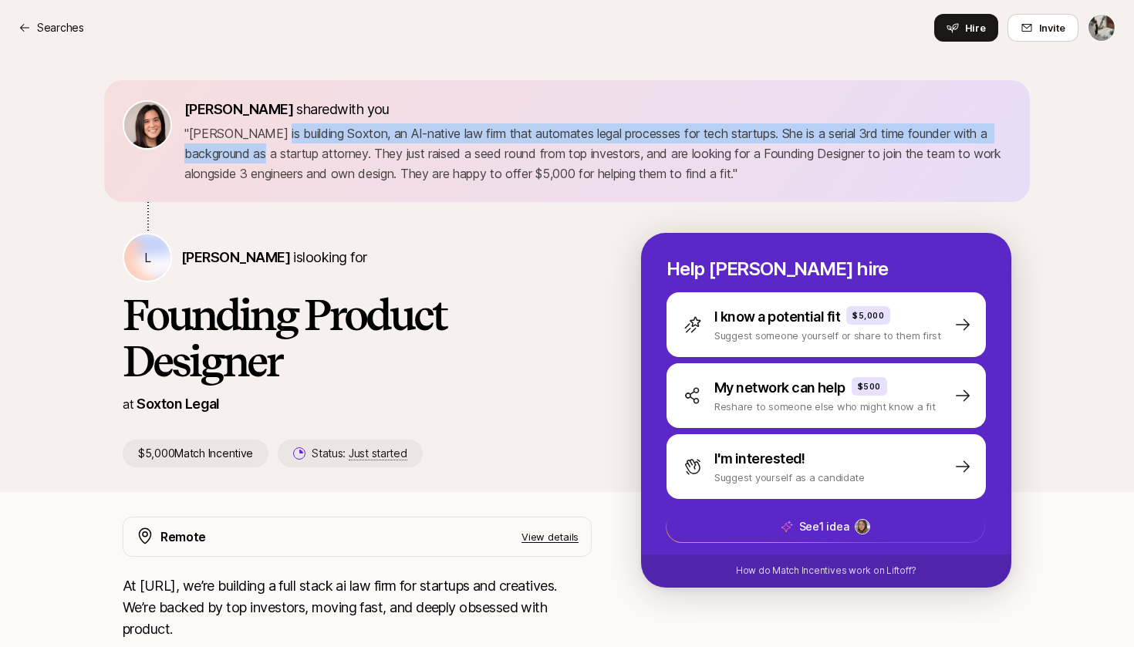
drag, startPoint x: 273, startPoint y: 136, endPoint x: 278, endPoint y: 147, distance: 11.7
click at [278, 147] on p "" [PERSON_NAME] is building Soxton, an AI-native law firm that automates legal …" at bounding box center [597, 153] width 827 height 60
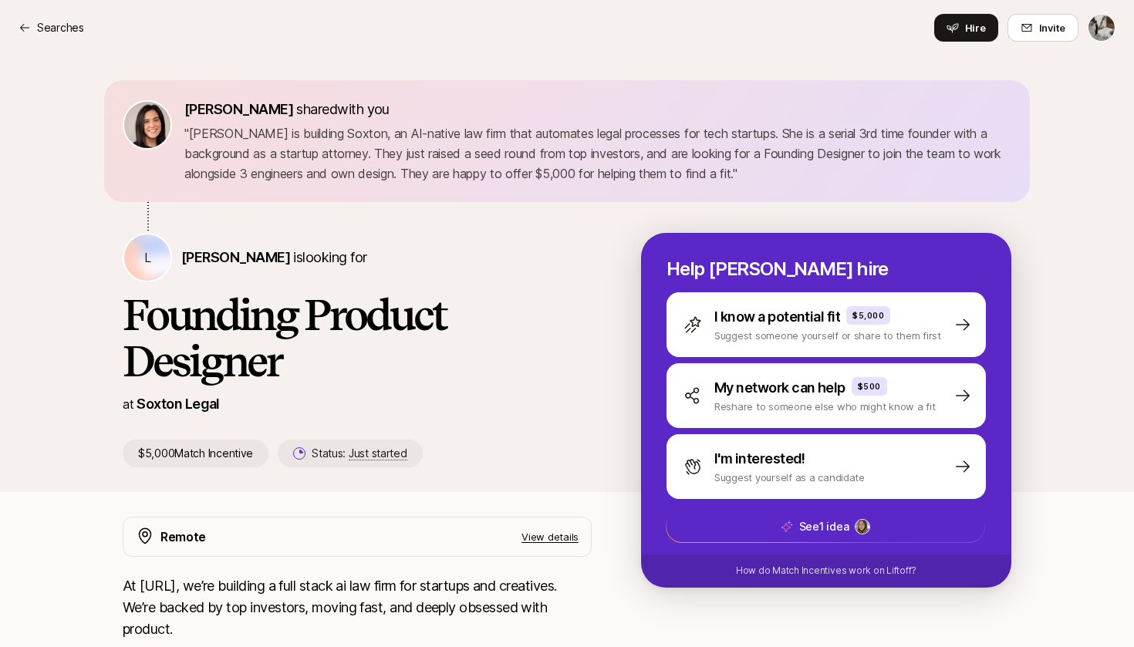
click at [333, 146] on p "" [PERSON_NAME] is building Soxton, an AI-native law firm that automates legal …" at bounding box center [597, 153] width 827 height 60
click at [34, 30] on div "Searches" at bounding box center [52, 28] width 66 height 19
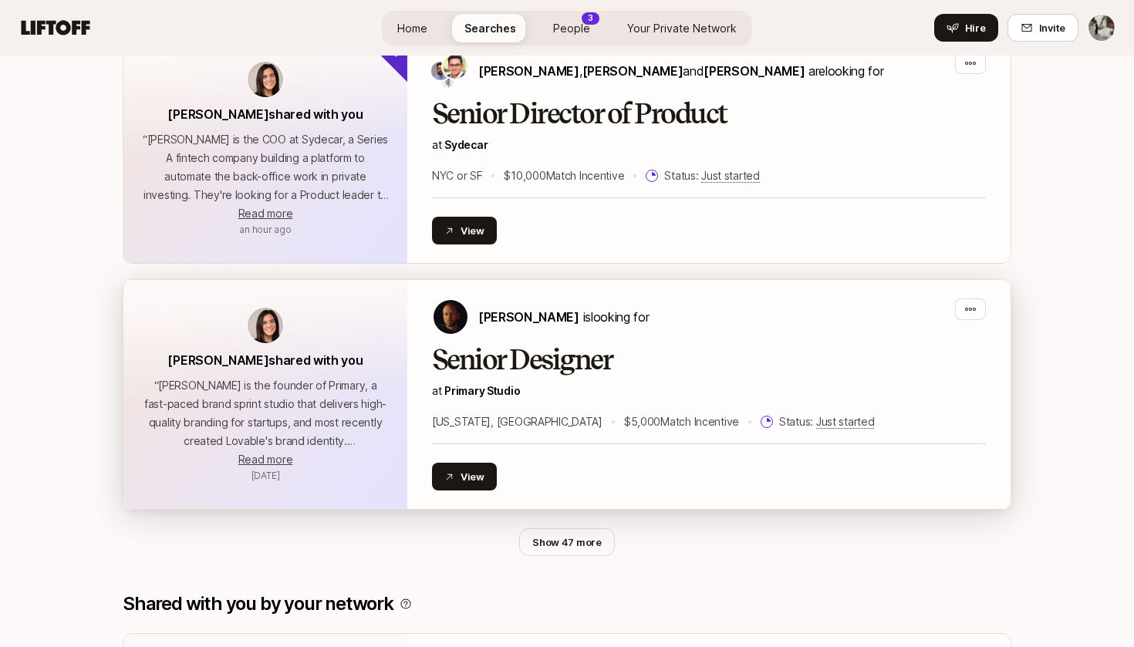
scroll to position [633, 0]
drag, startPoint x: 534, startPoint y: 386, endPoint x: 443, endPoint y: 387, distance: 91.0
click at [443, 387] on p "at [GEOGRAPHIC_DATA]" at bounding box center [709, 390] width 554 height 19
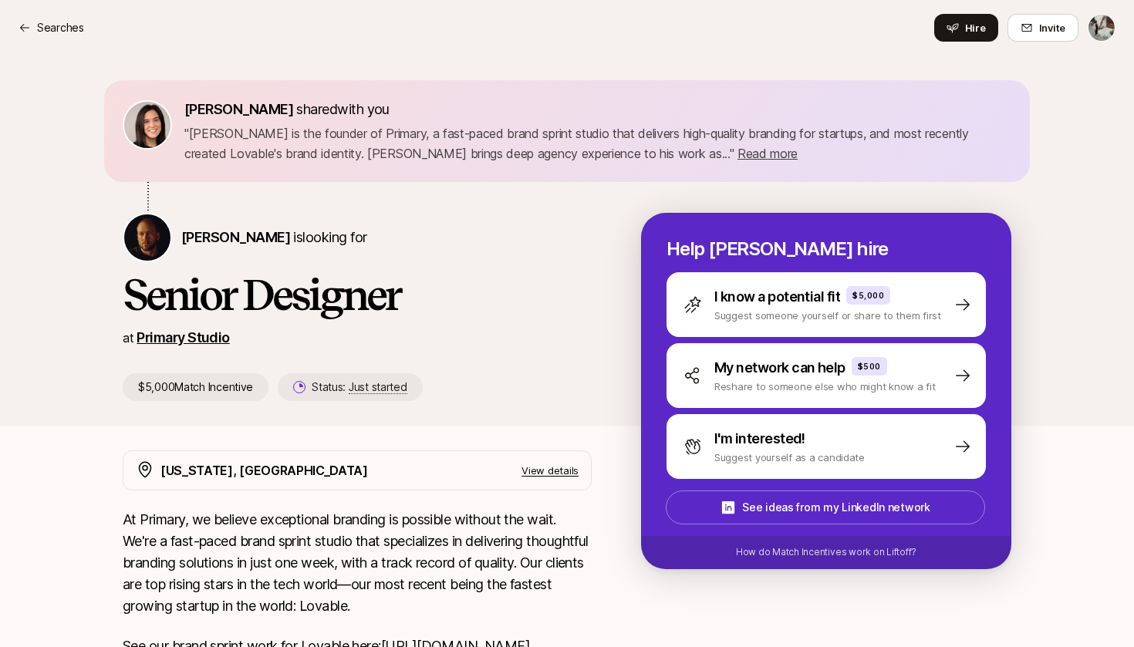
click at [211, 336] on link "Primary Studio" at bounding box center [183, 337] width 93 height 16
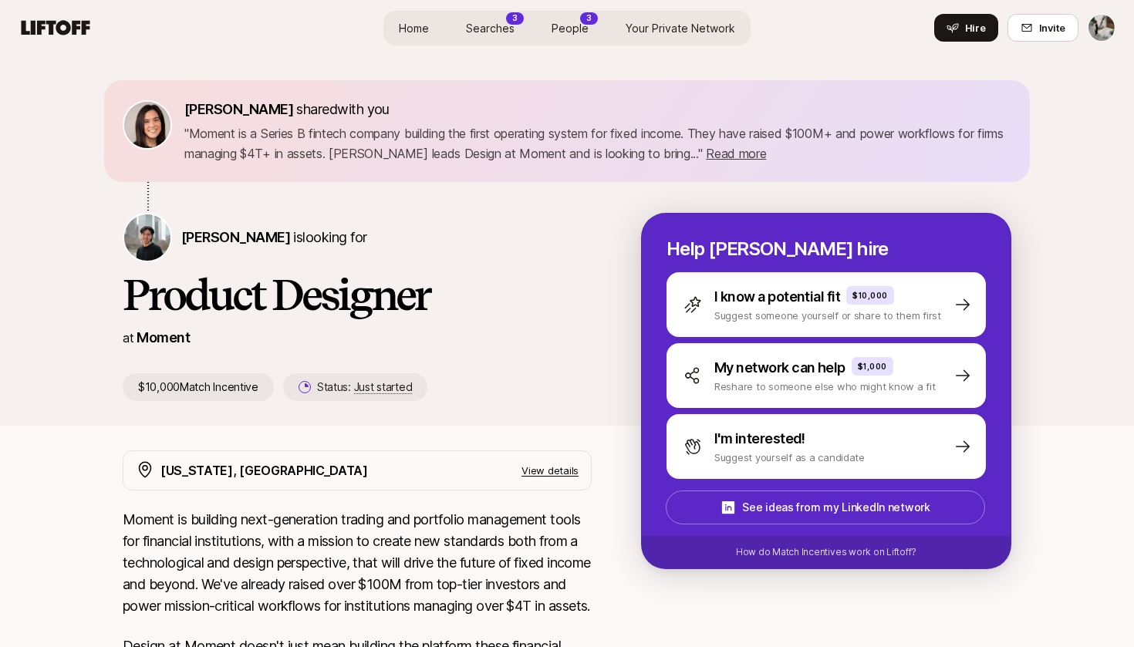
scroll to position [2, 0]
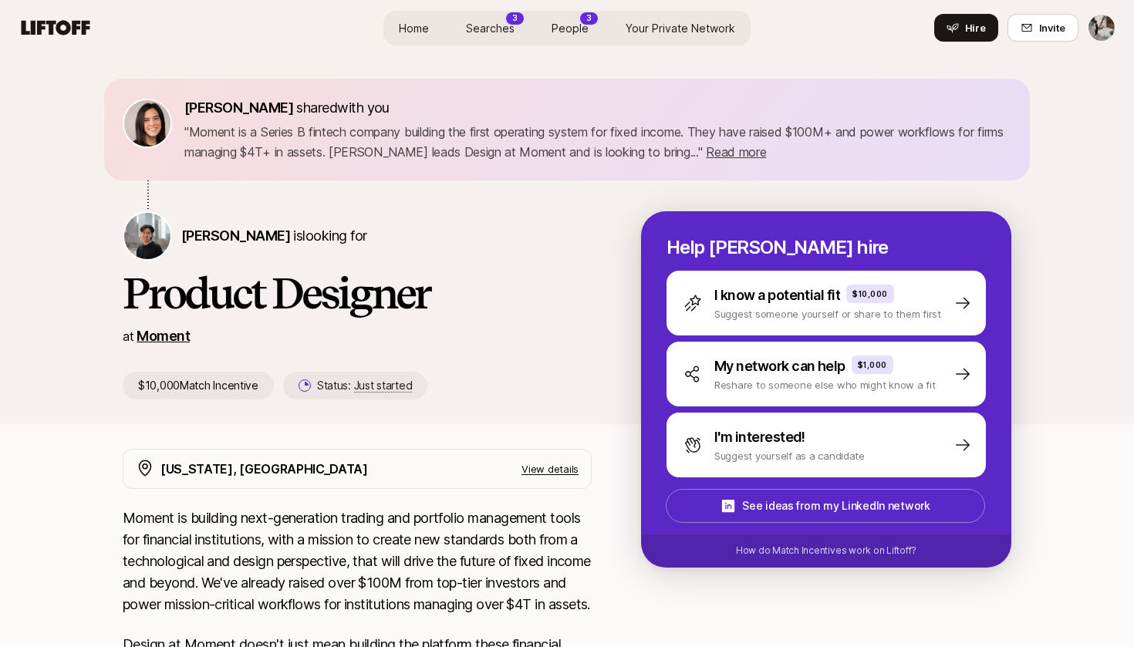
click at [157, 342] on link "Moment" at bounding box center [163, 336] width 53 height 16
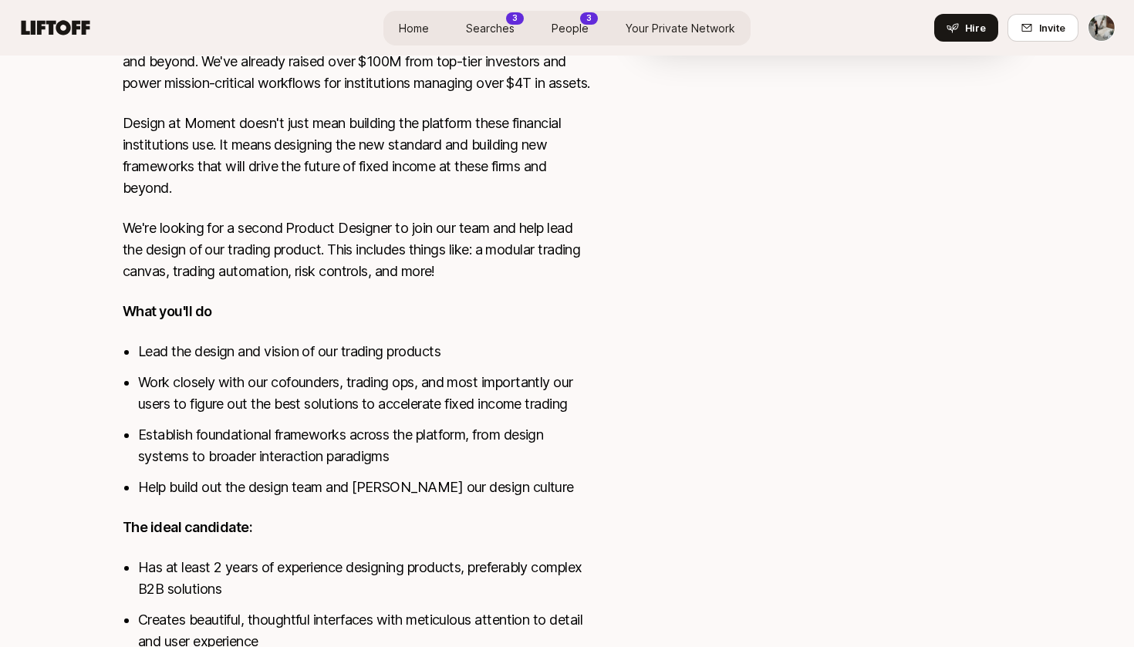
scroll to position [262, 0]
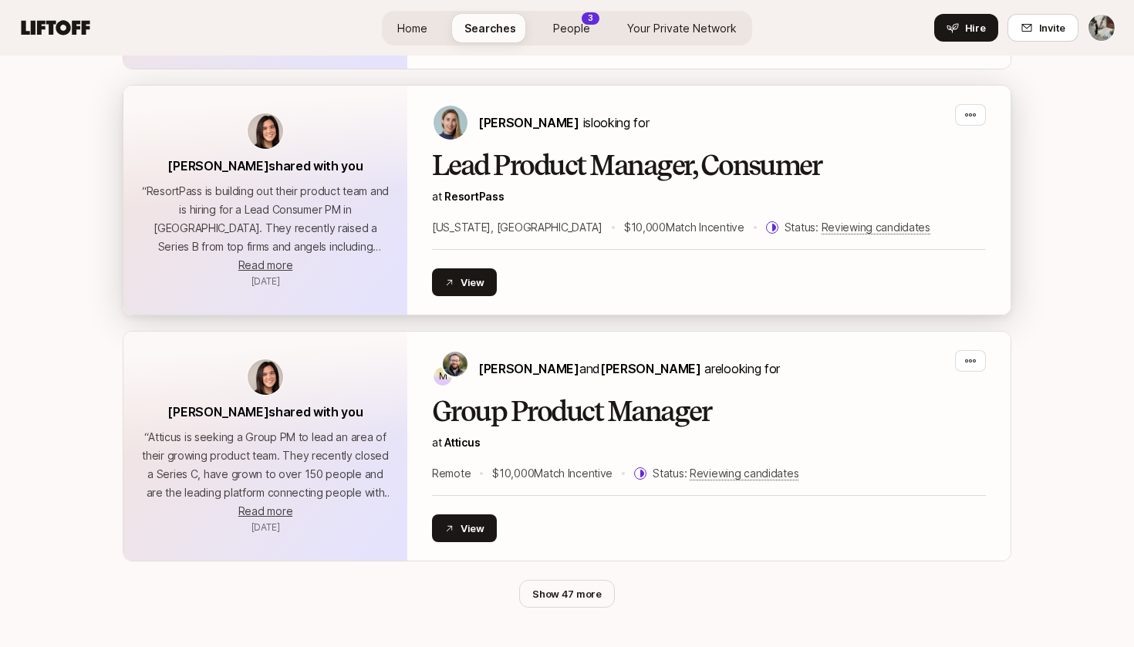
scroll to position [491, 0]
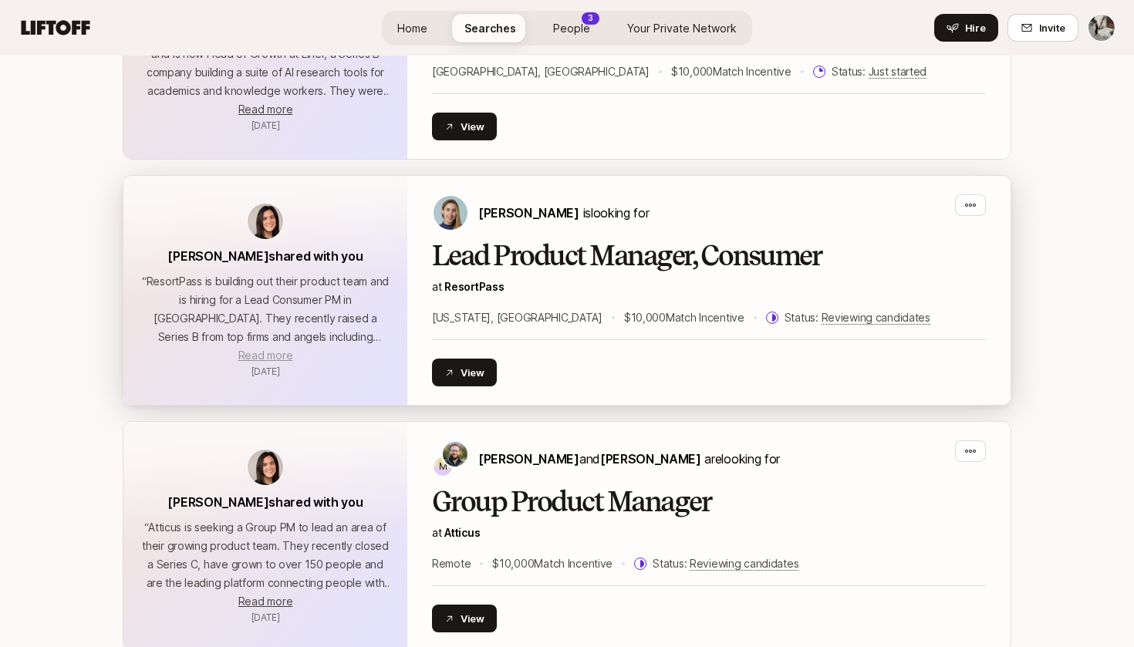
click at [270, 357] on span "Read more" at bounding box center [265, 355] width 54 height 13
